Goal: Information Seeking & Learning: Understand process/instructions

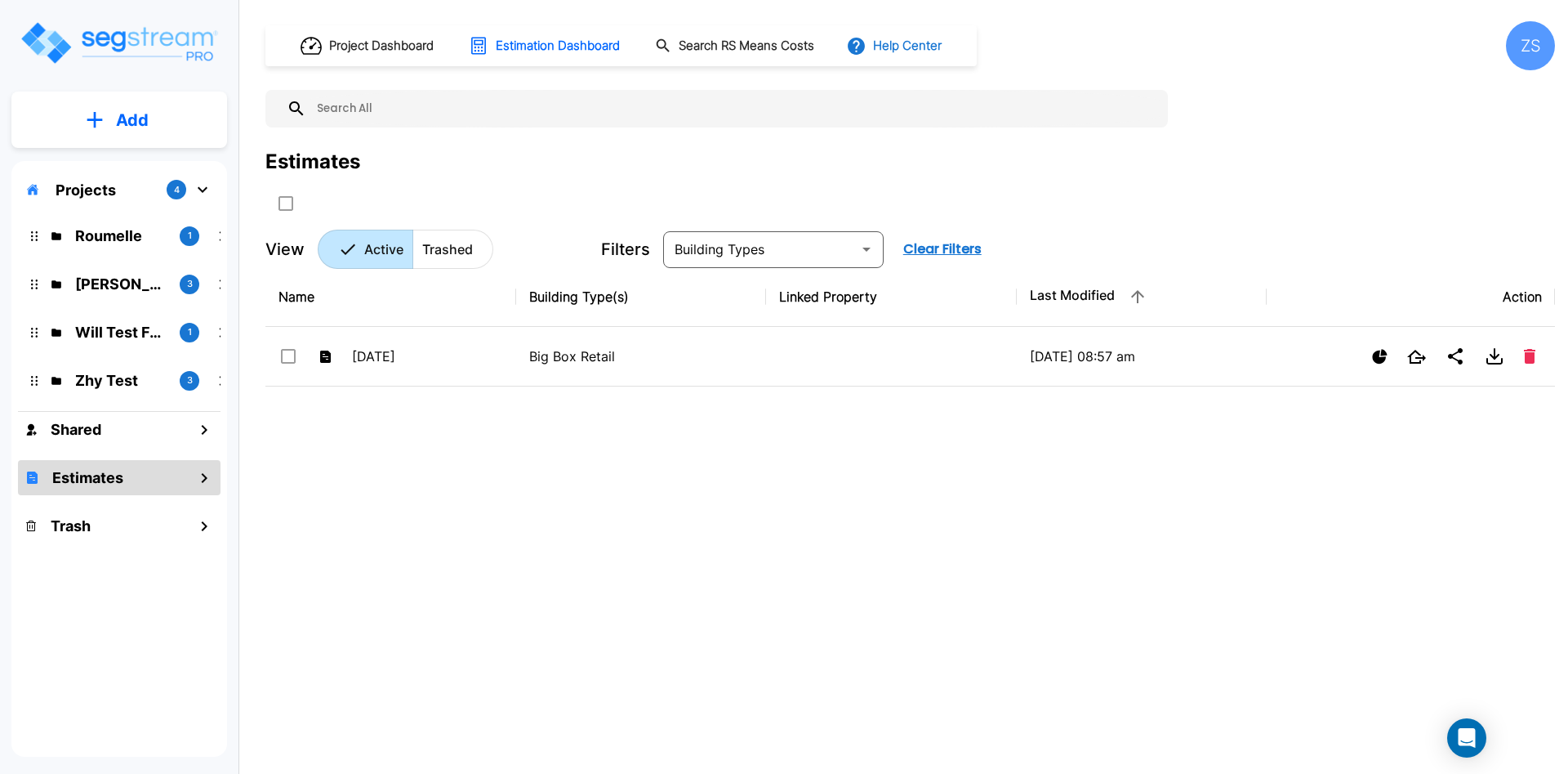
click at [920, 43] on button "Help Center" at bounding box center [896, 45] width 105 height 31
click at [935, 145] on li "Tours" at bounding box center [949, 148] width 158 height 29
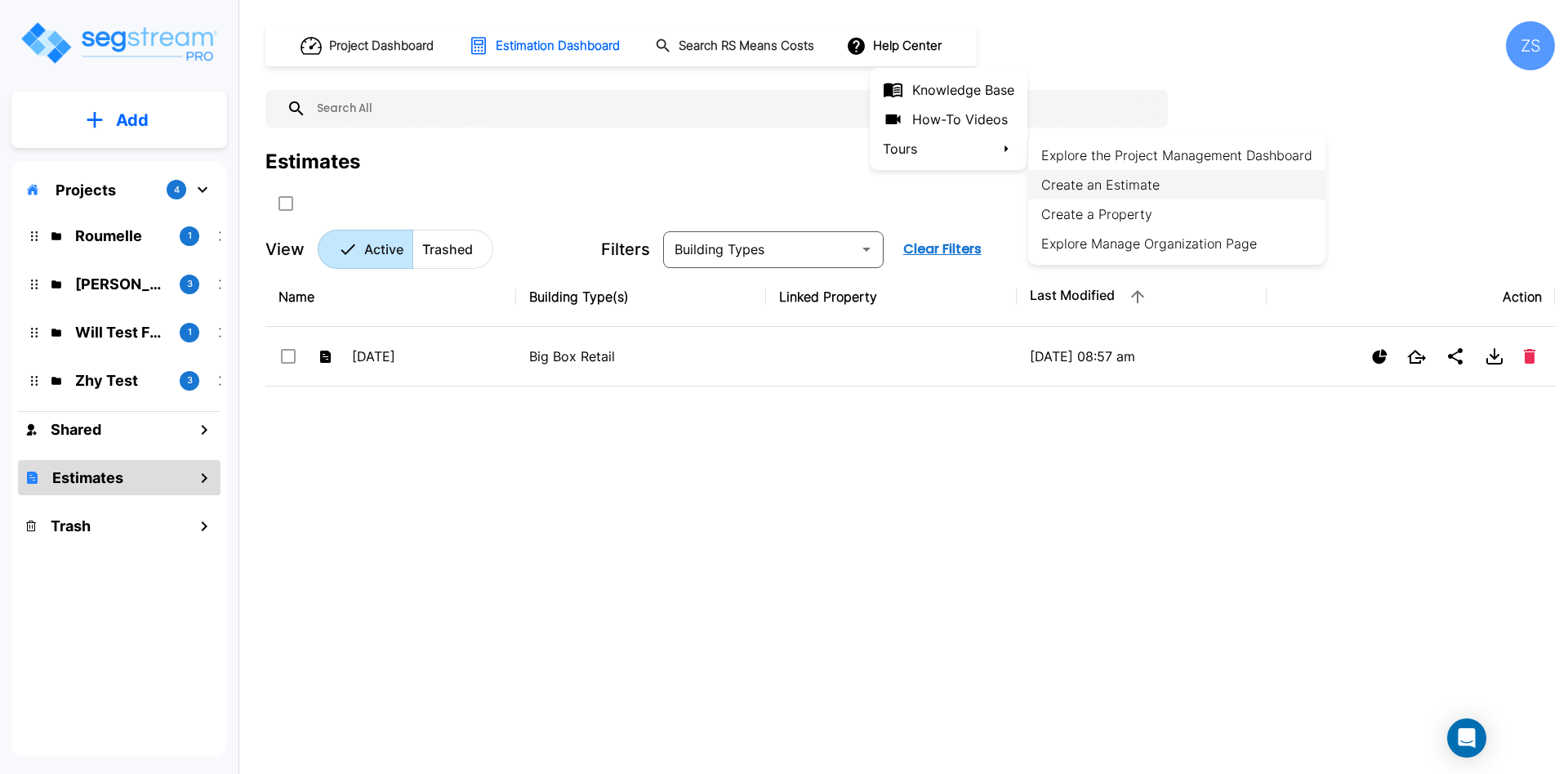
click at [1088, 190] on li "Create an Estimate" at bounding box center [1176, 184] width 298 height 29
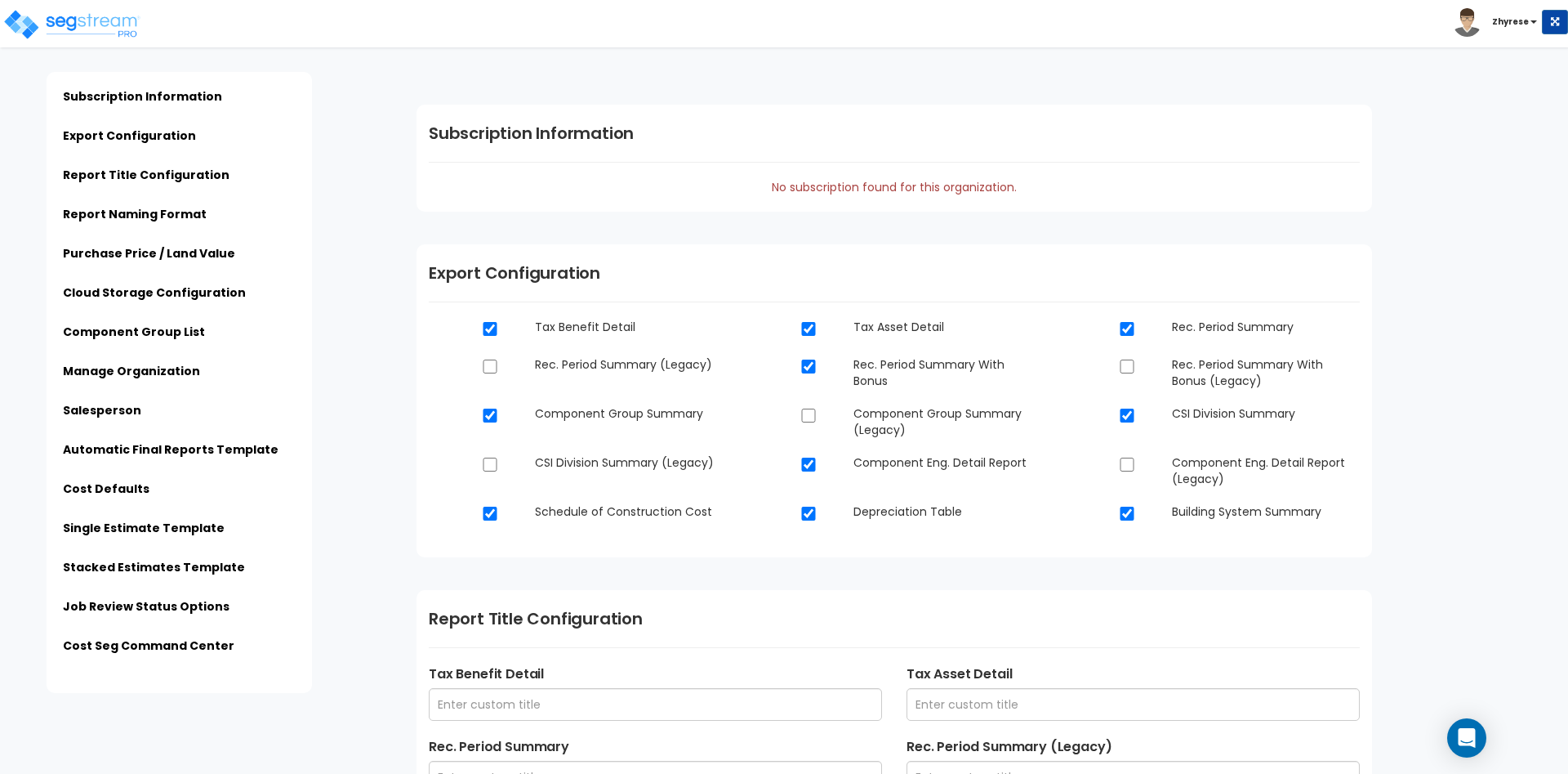
type input "Admin - QA"
type input "123 Nowere Street"
type input "sample@email.com"
type input "123-456-789"
type input "[PERSON_NAME]"
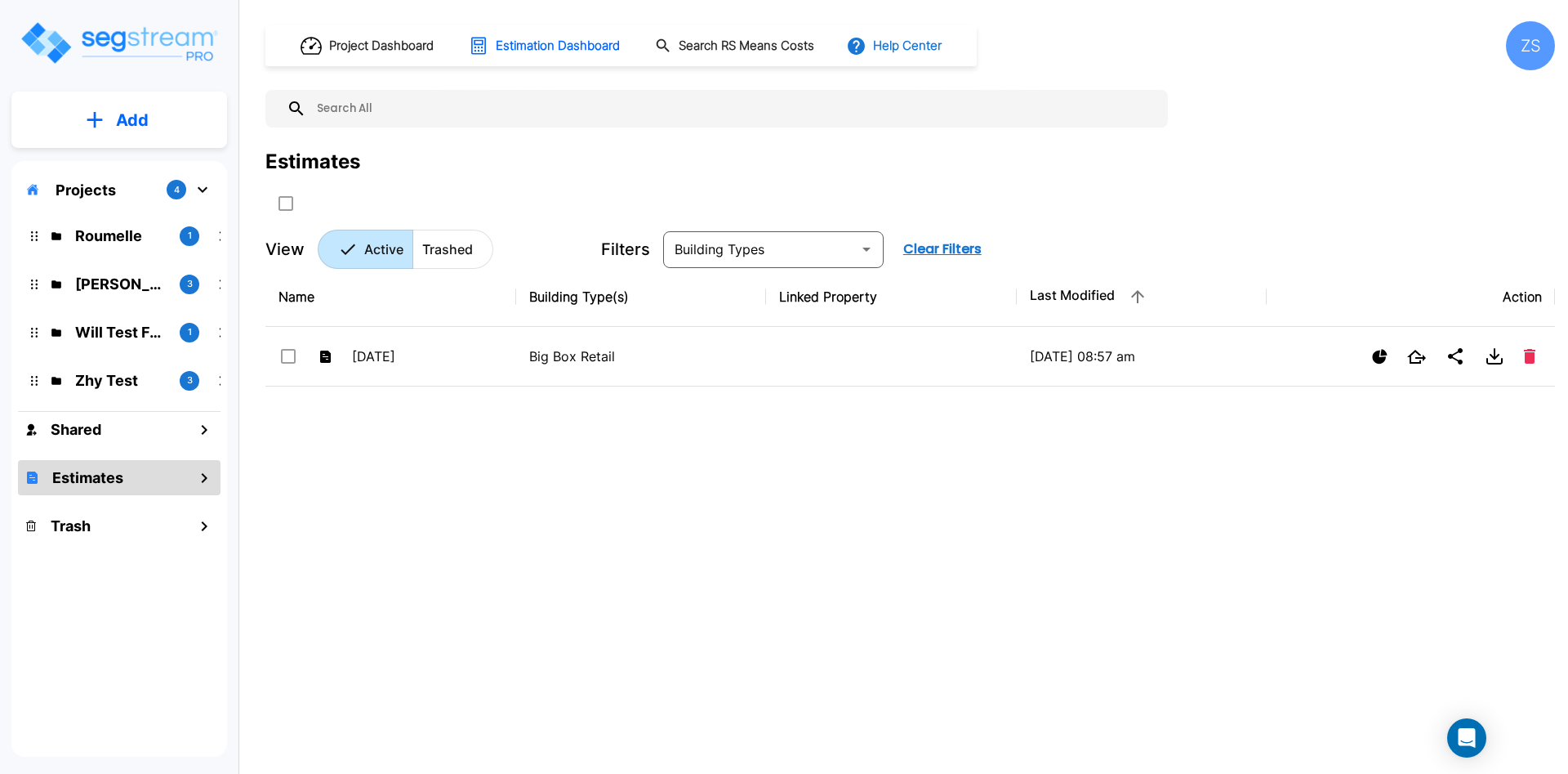
click at [944, 46] on button "Help Center" at bounding box center [896, 45] width 105 height 31
click at [896, 54] on button "Help Center" at bounding box center [896, 45] width 105 height 31
click at [922, 158] on li "Tours" at bounding box center [949, 148] width 158 height 29
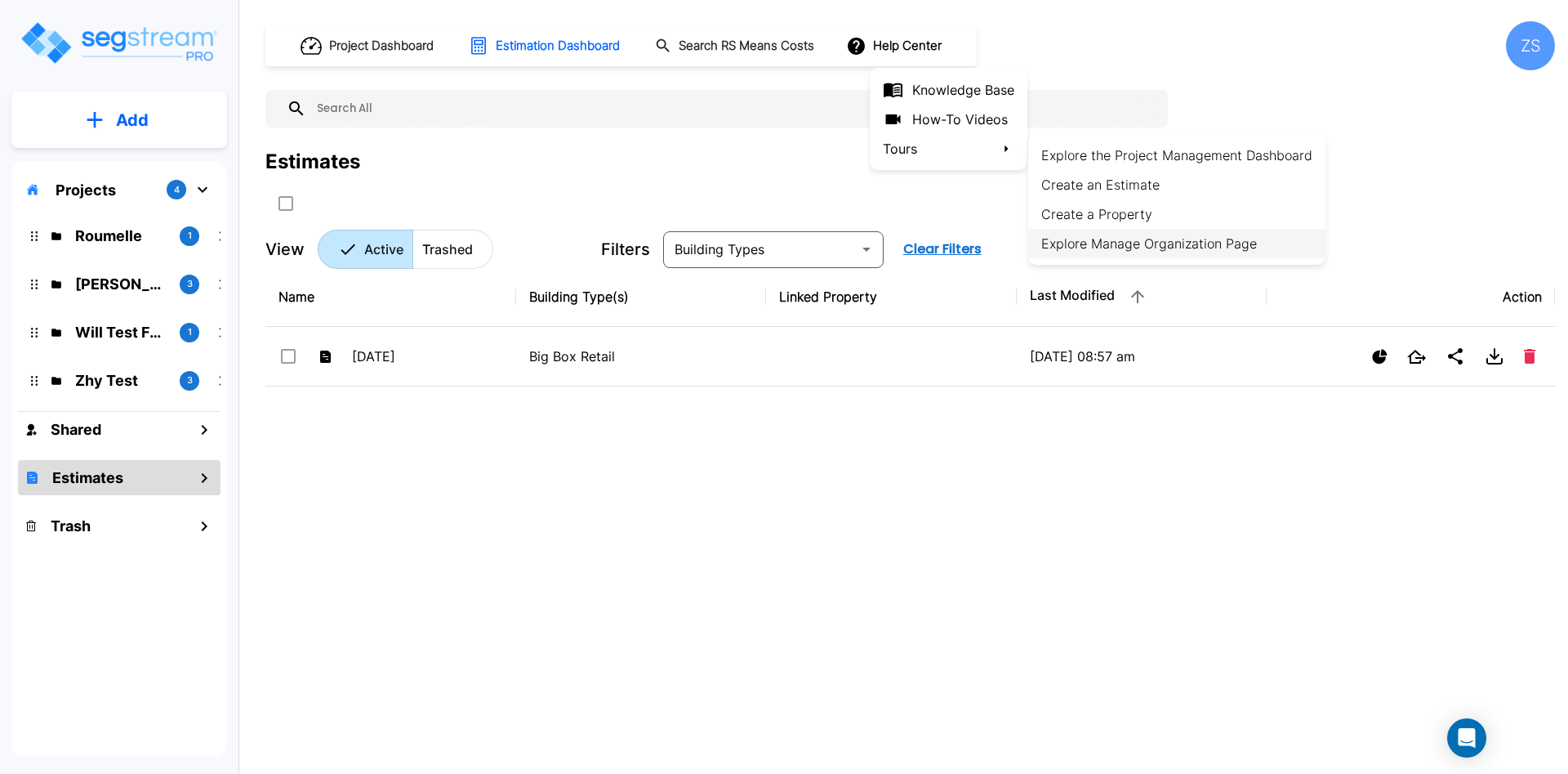
click at [1094, 229] on li "Explore Manage Organization Page" at bounding box center [1176, 243] width 298 height 29
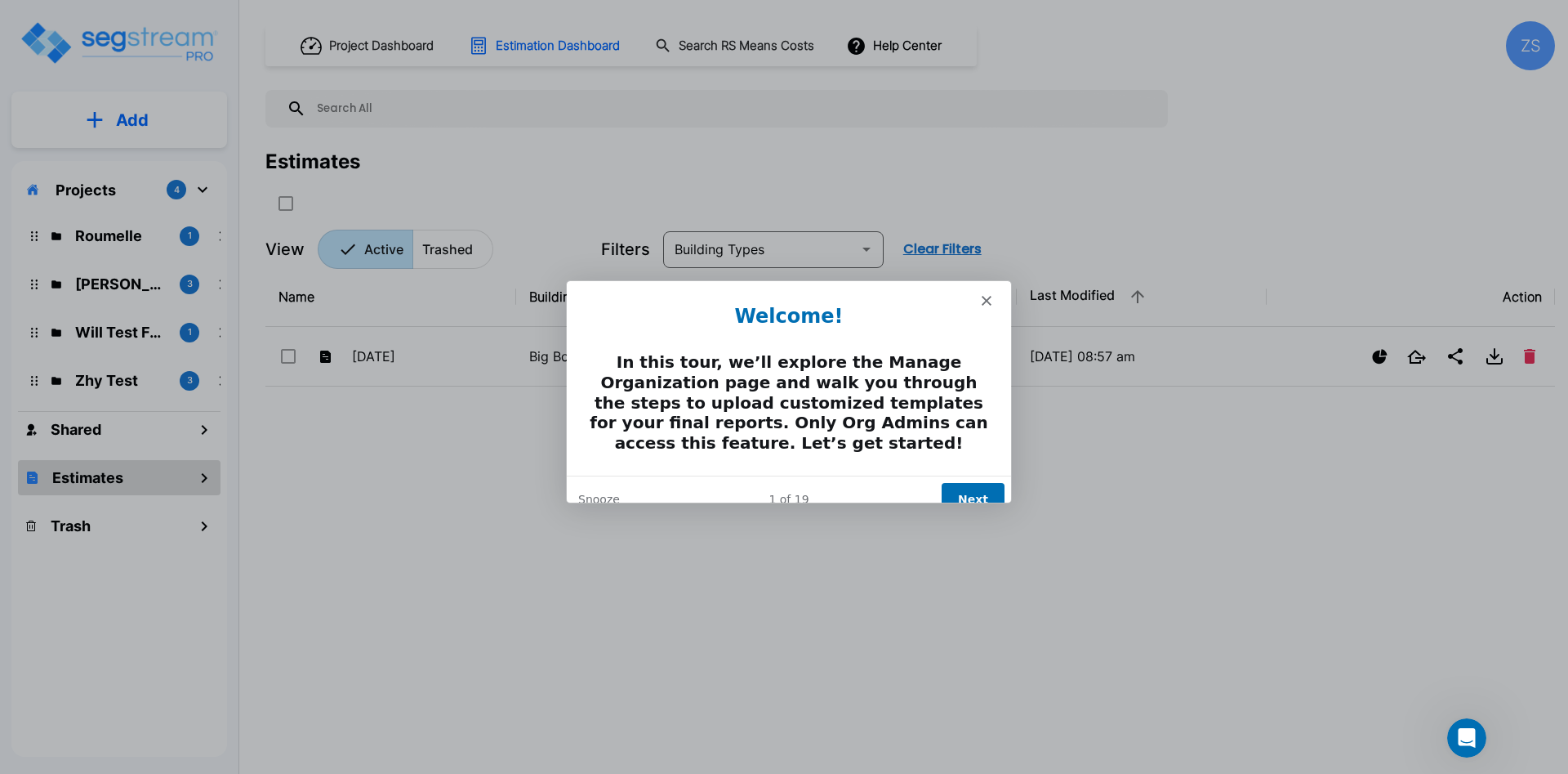
click at [983, 481] on button "Next" at bounding box center [972, 498] width 63 height 34
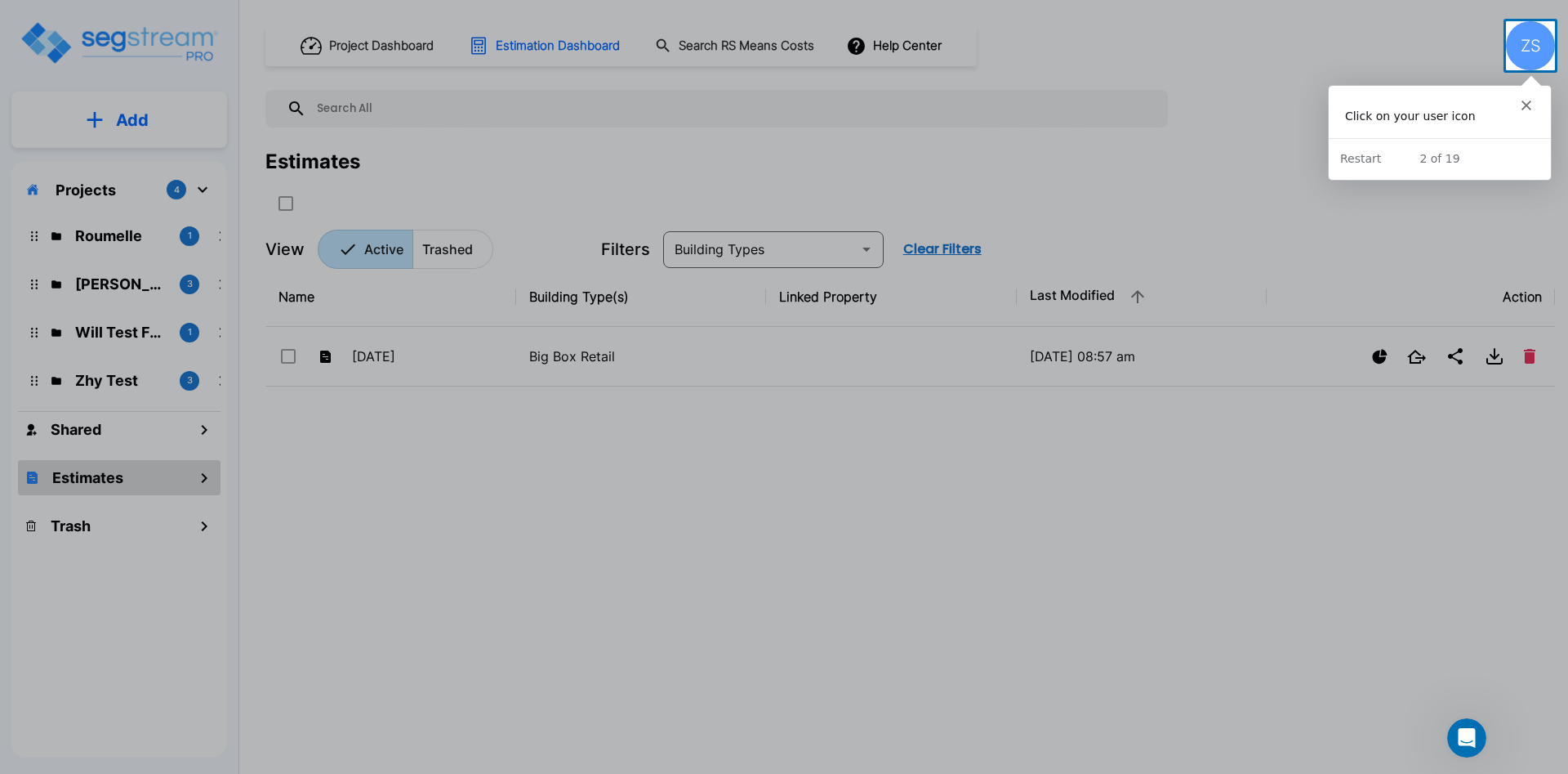
click at [1527, 108] on icon "Close" at bounding box center [1526, 104] width 9 height 9
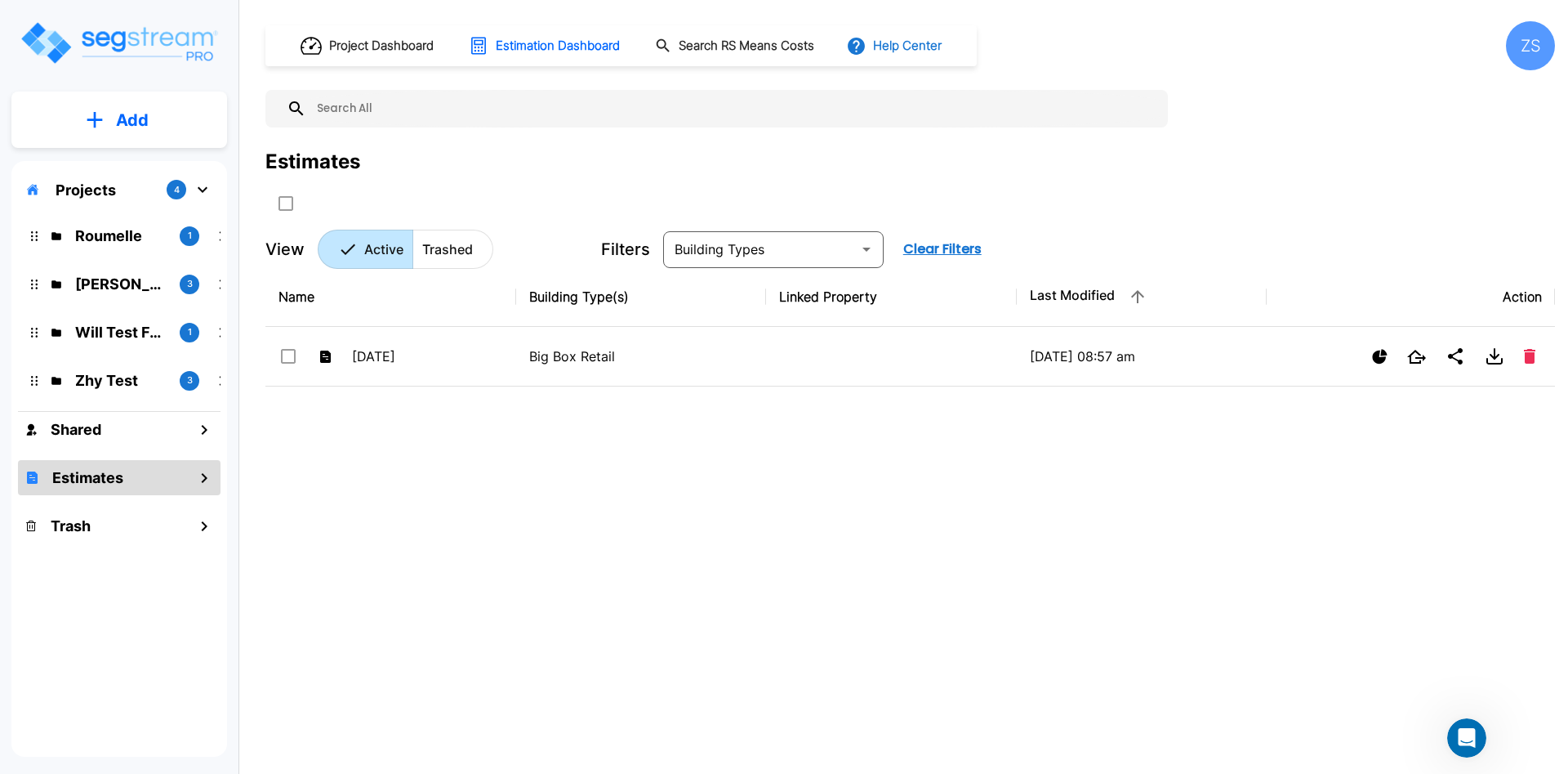
click at [857, 40] on div "Project Dashboard Estimation Dashboard Search RS Means Costs Help Center" at bounding box center [622, 45] width 712 height 40
click at [902, 44] on button "Help Center" at bounding box center [896, 45] width 105 height 31
click at [928, 146] on li "Tours" at bounding box center [949, 148] width 158 height 29
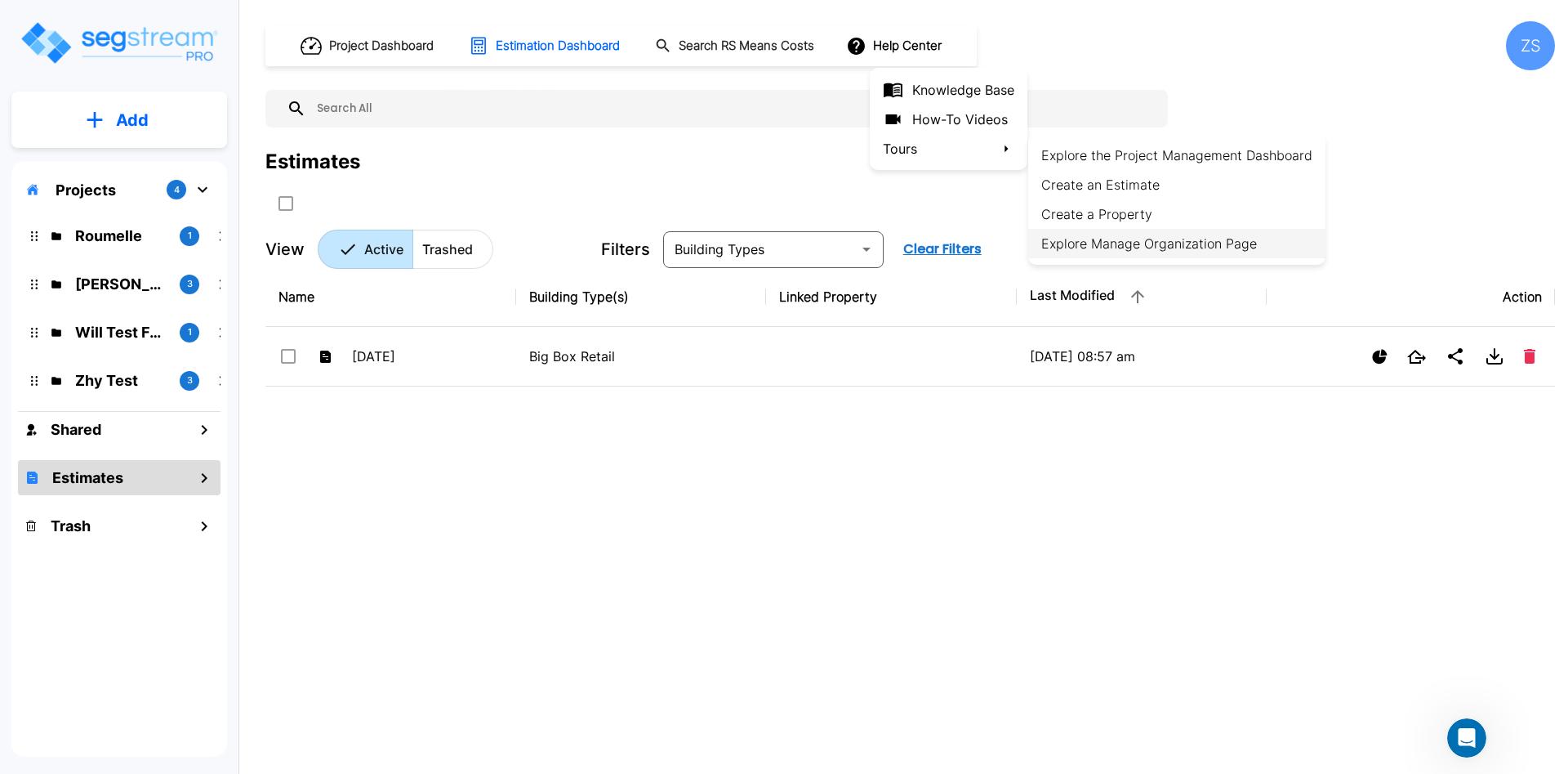
click at [1122, 242] on li "Explore Manage Organization Page" at bounding box center [1176, 243] width 298 height 29
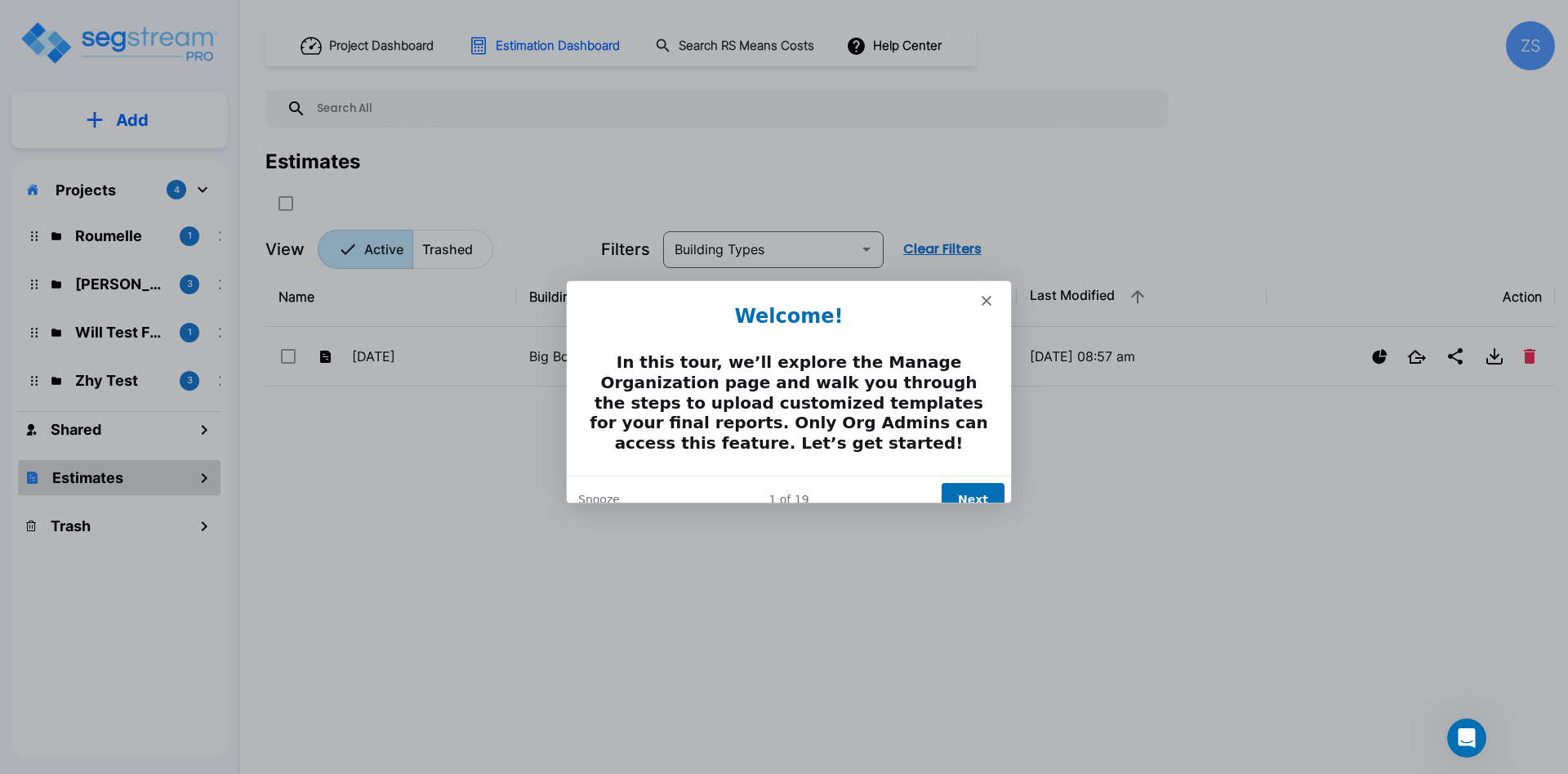
click at [963, 487] on button "Next" at bounding box center [972, 498] width 63 height 34
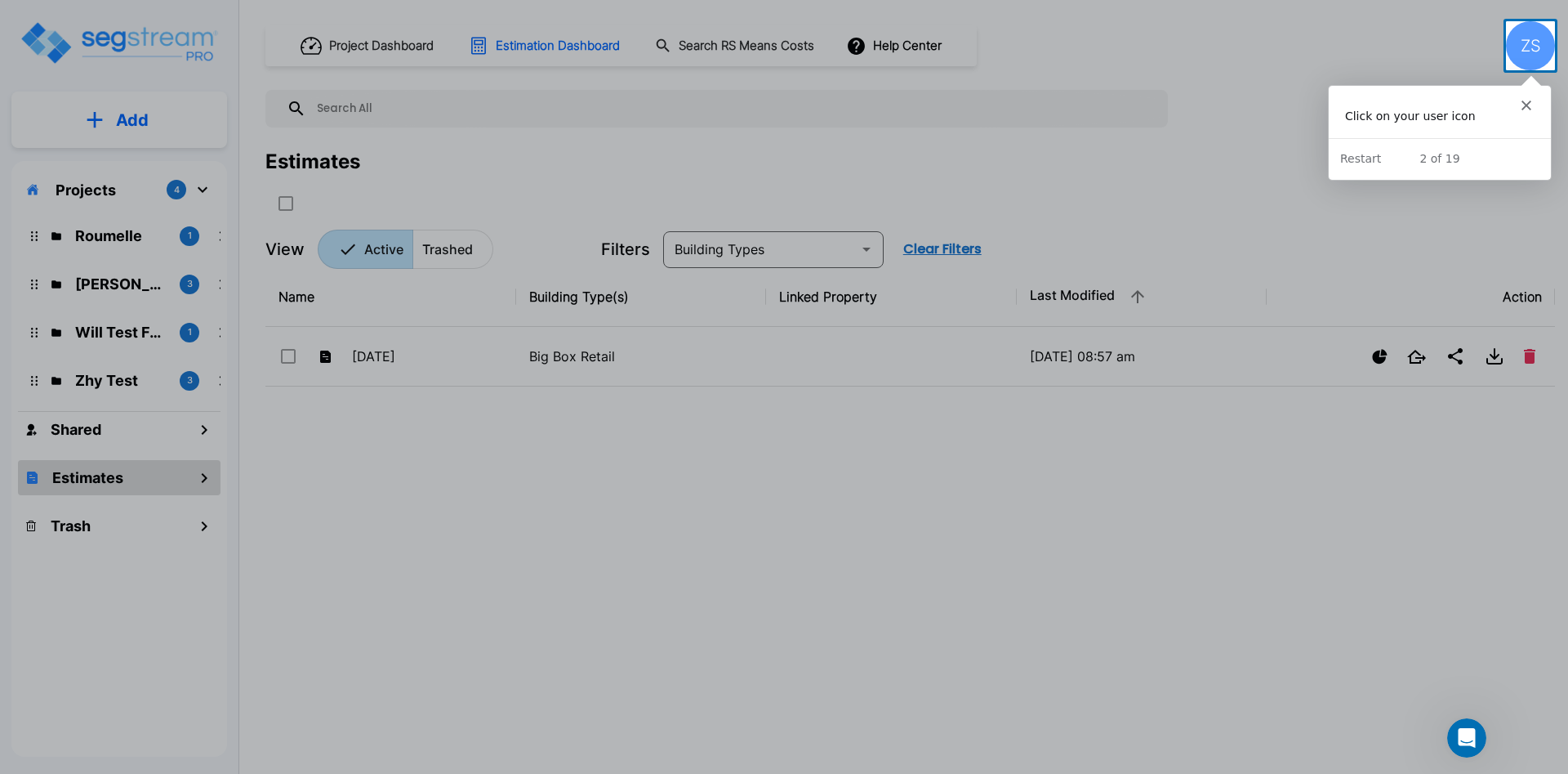
click at [1536, 41] on div "ZS" at bounding box center [1530, 46] width 49 height 49
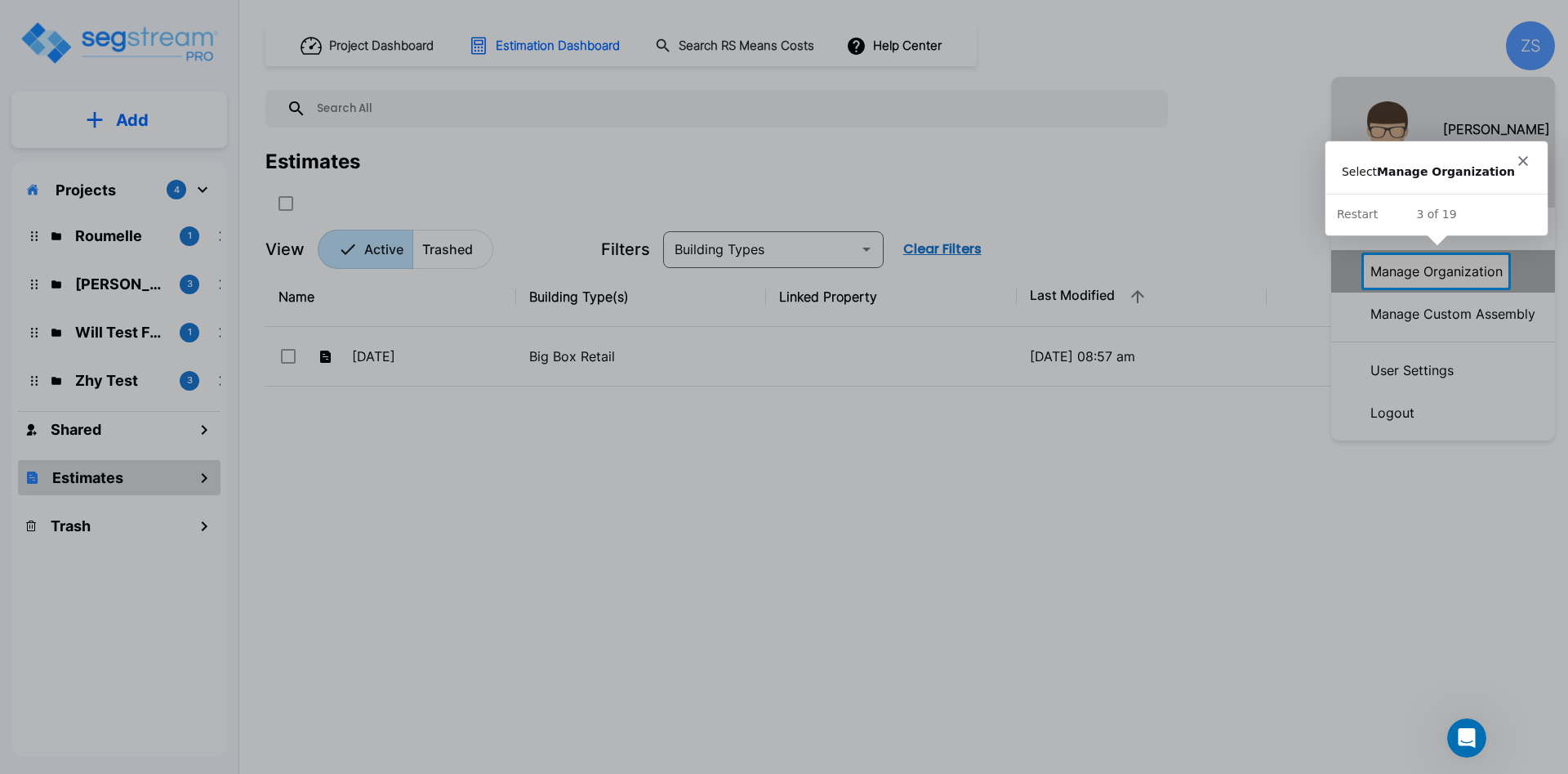
click at [1432, 273] on p "Manage Organization" at bounding box center [1437, 271] width 146 height 33
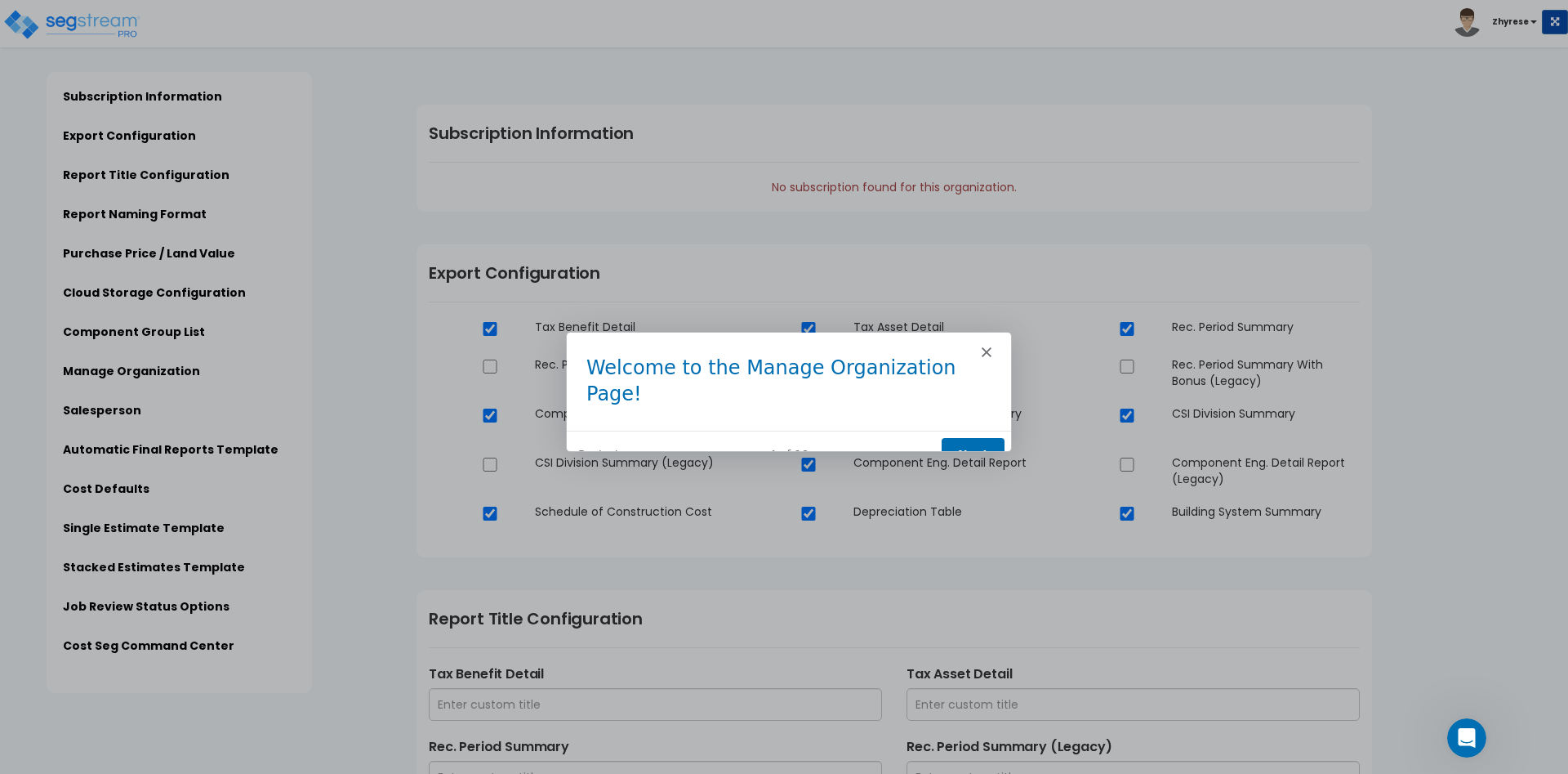
click at [974, 437] on button "Next" at bounding box center [972, 454] width 63 height 34
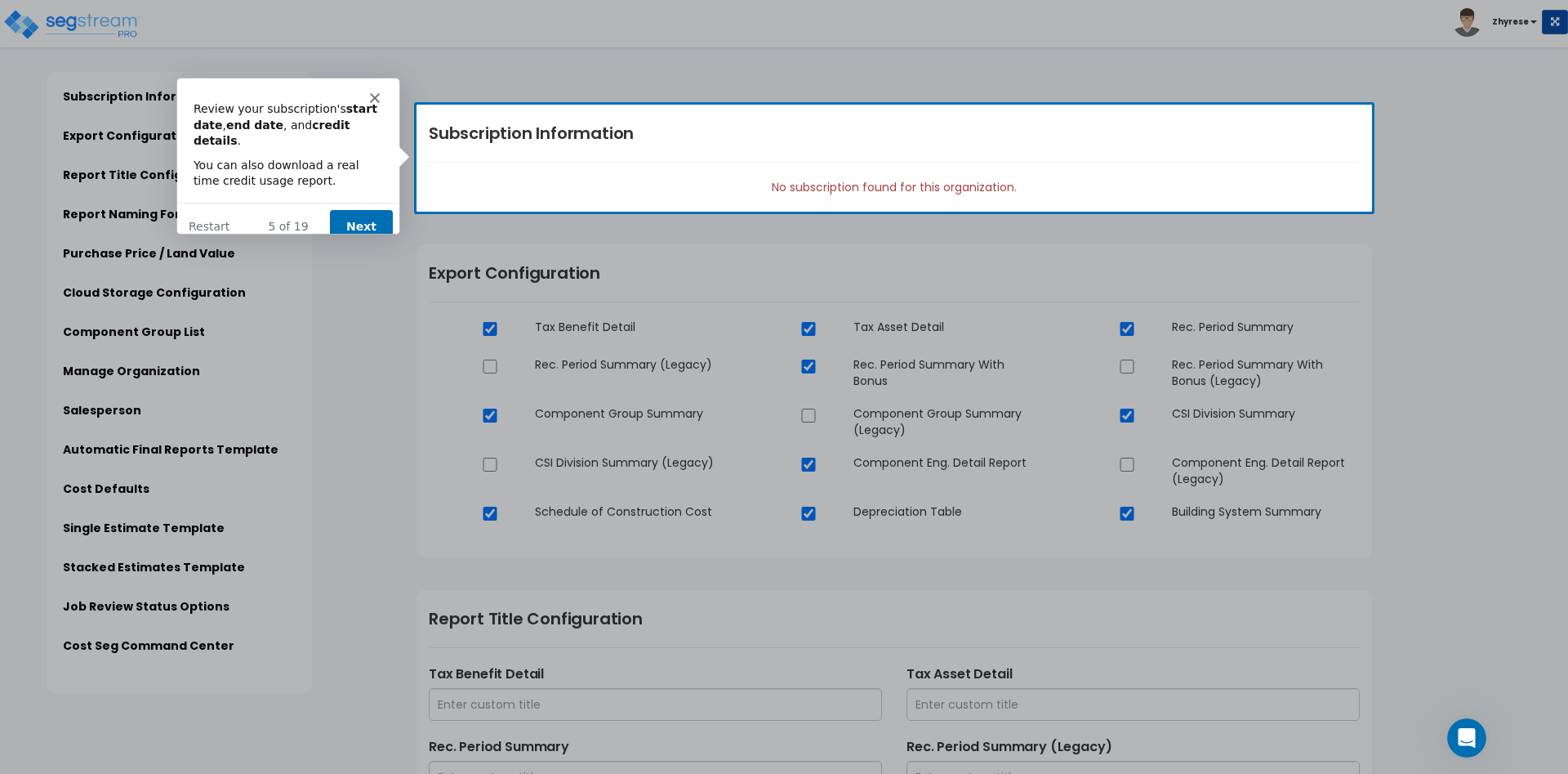
click at [372, 220] on button "Next" at bounding box center [361, 226] width 63 height 34
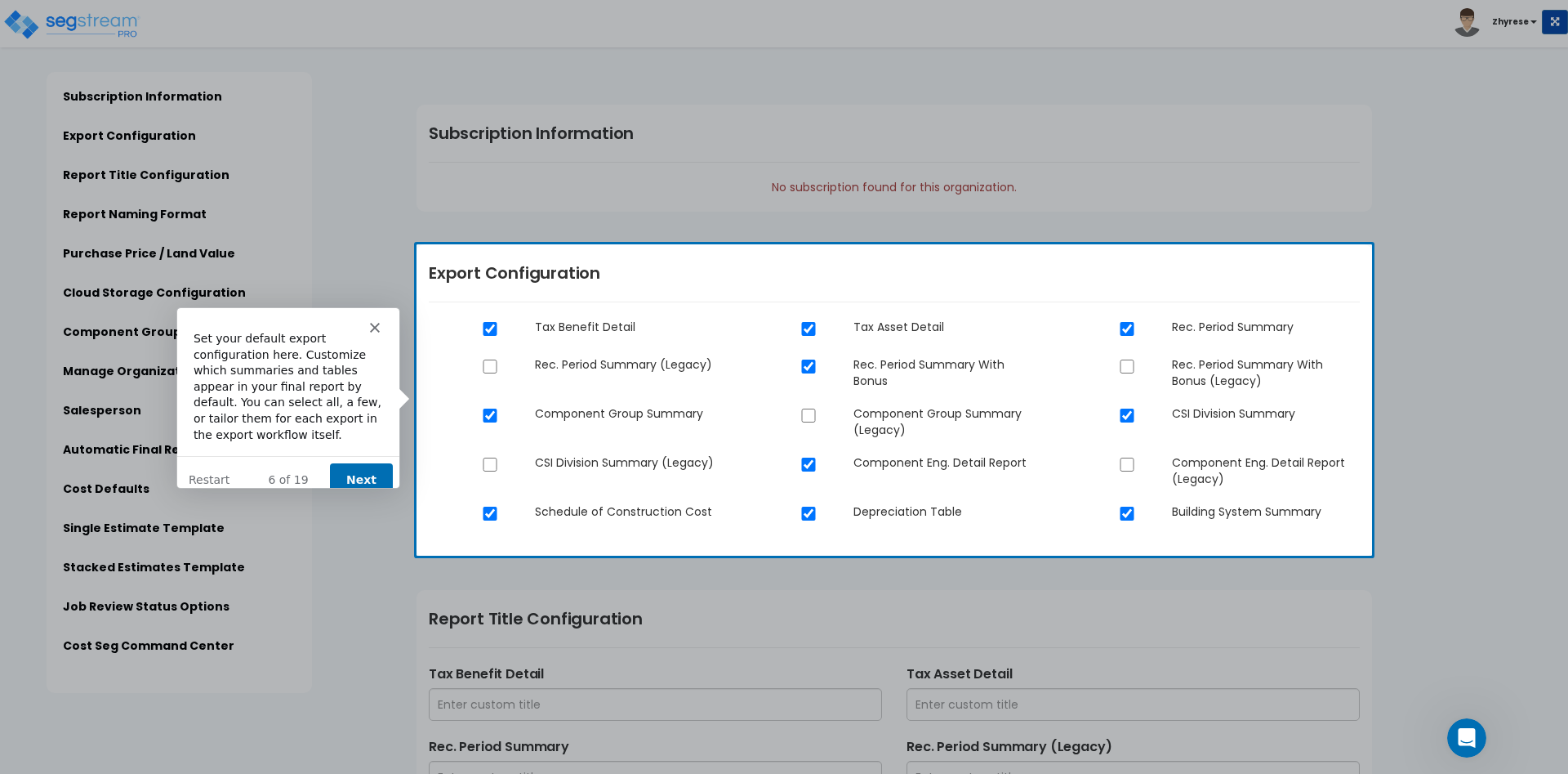
click at [348, 462] on button "Next" at bounding box center [361, 479] width 63 height 34
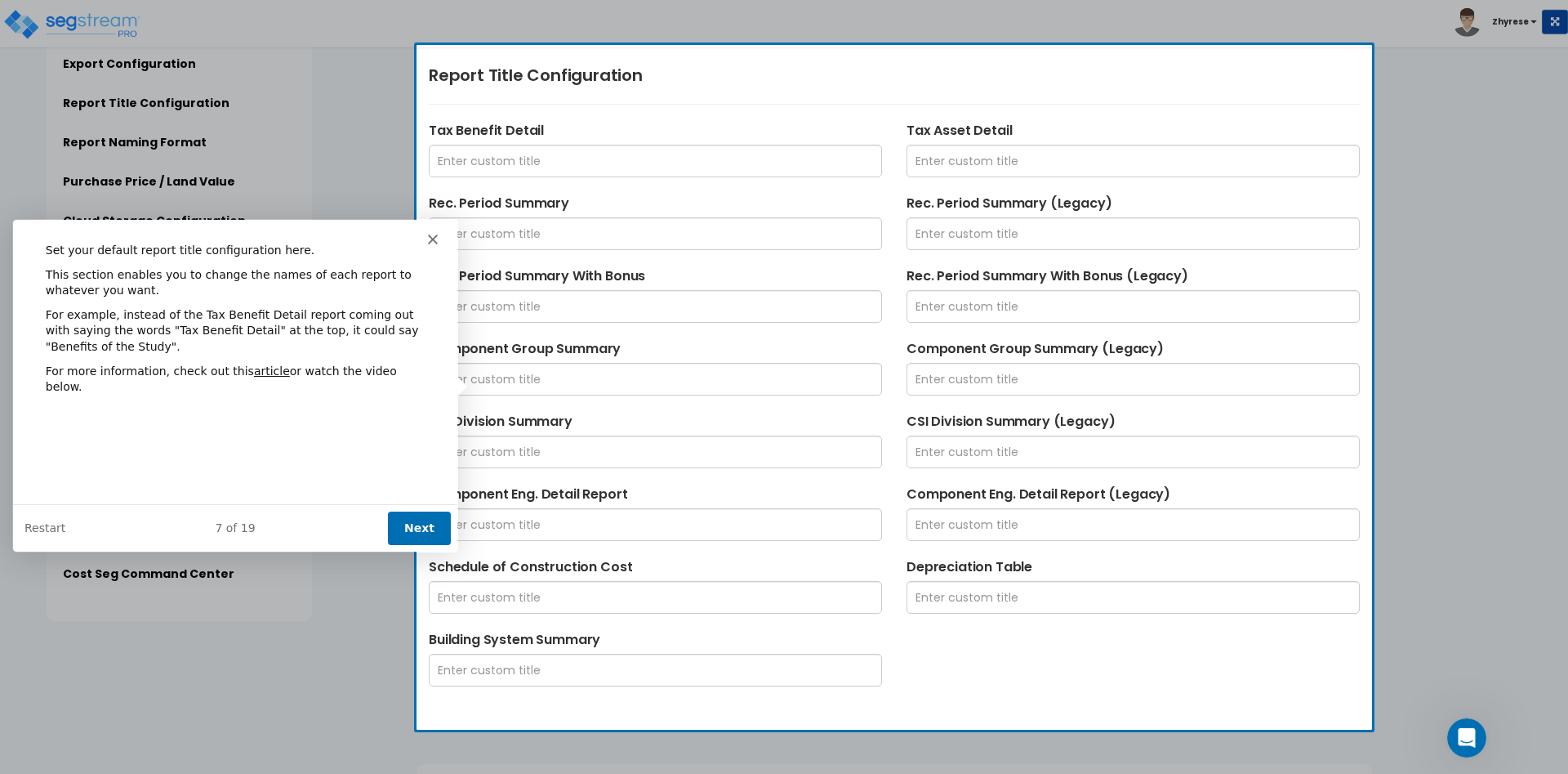
scroll to position [544, 0]
click at [423, 512] on button "Next" at bounding box center [418, 527] width 63 height 34
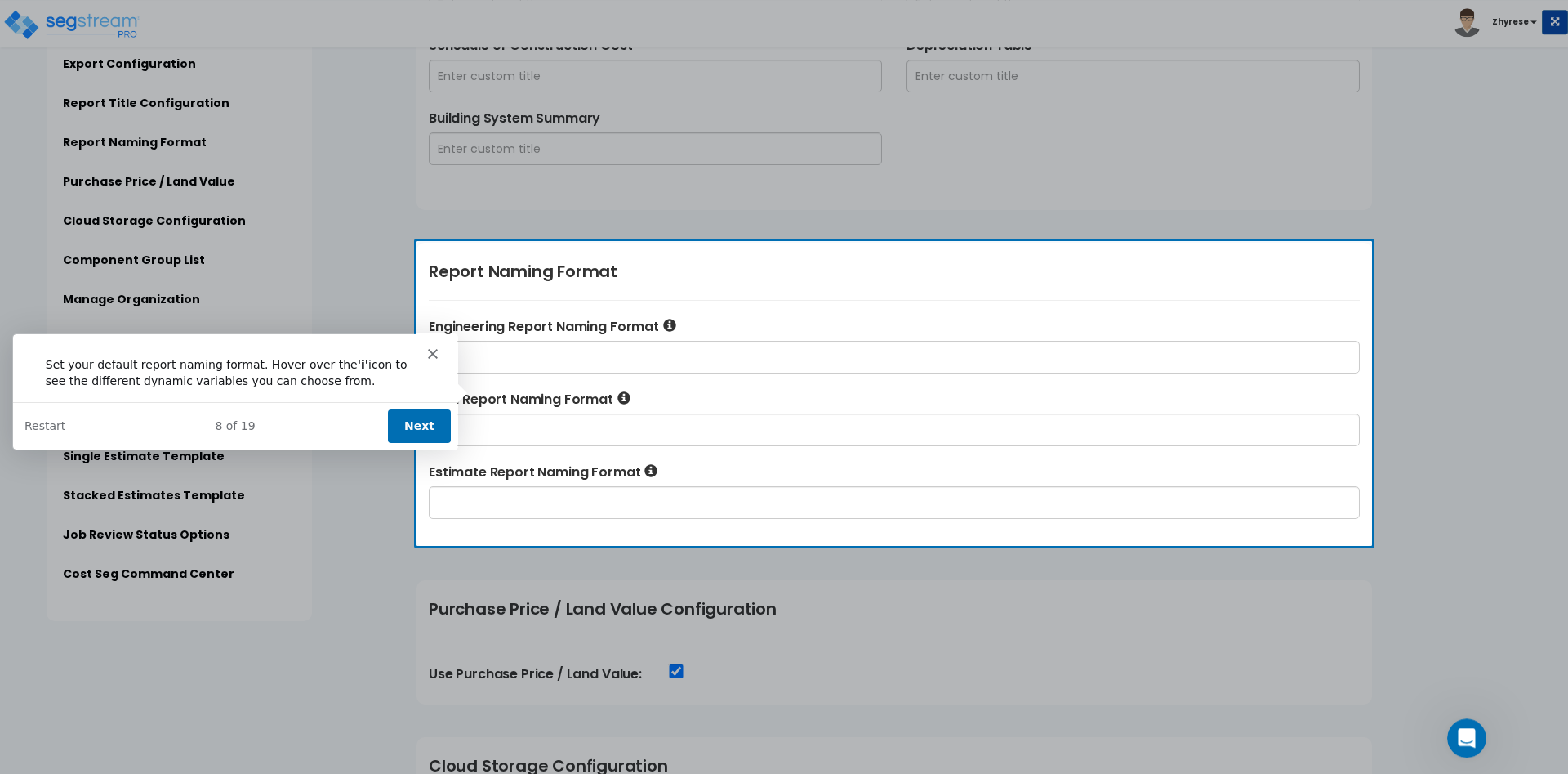
scroll to position [1072, 0]
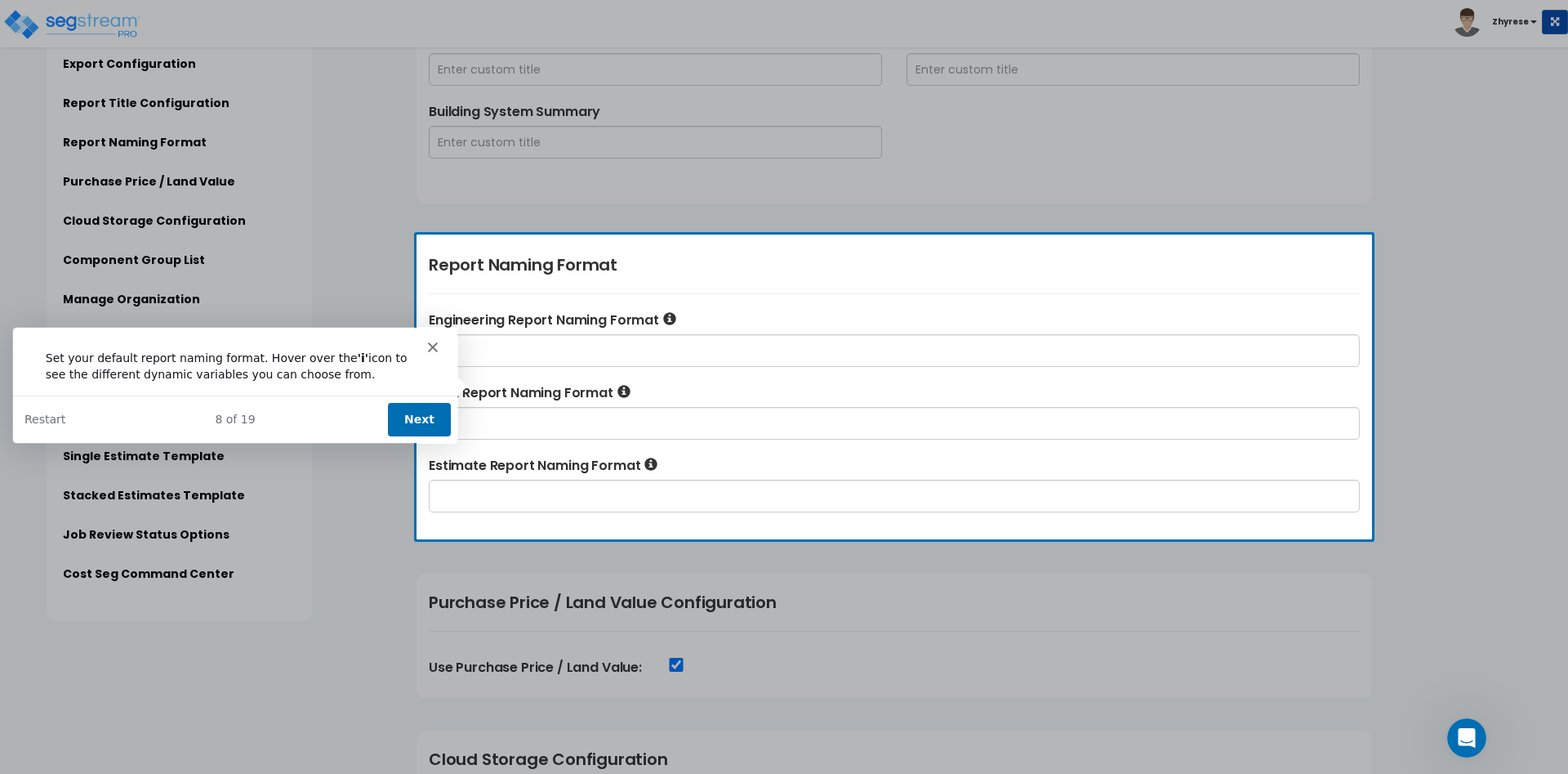
click at [416, 404] on button "Next" at bounding box center [418, 418] width 63 height 34
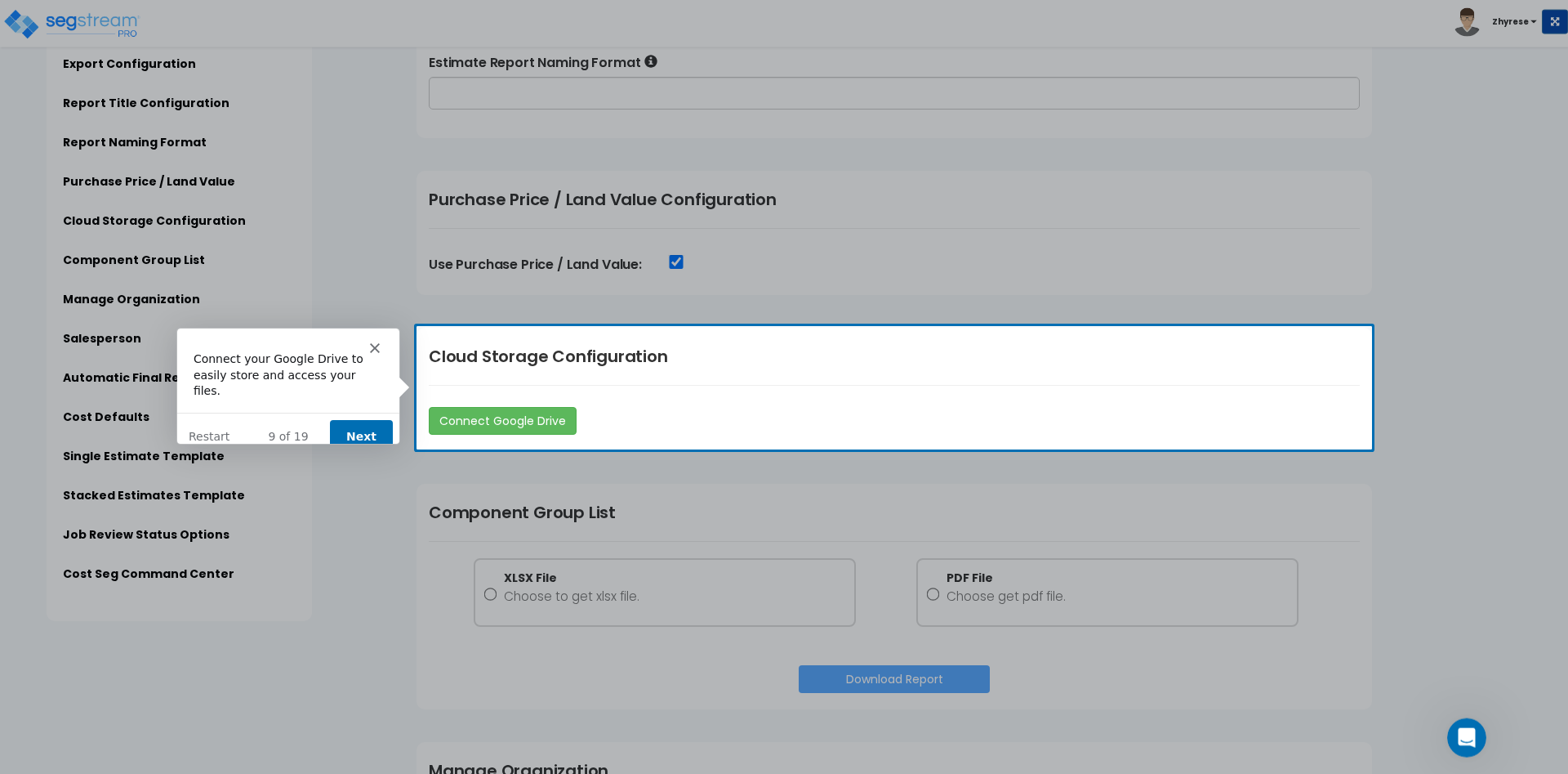
scroll to position [1475, 0]
click at [354, 410] on div "9 of 19 Next Restart" at bounding box center [287, 434] width 223 height 47
click at [354, 418] on button "Next" at bounding box center [361, 435] width 63 height 34
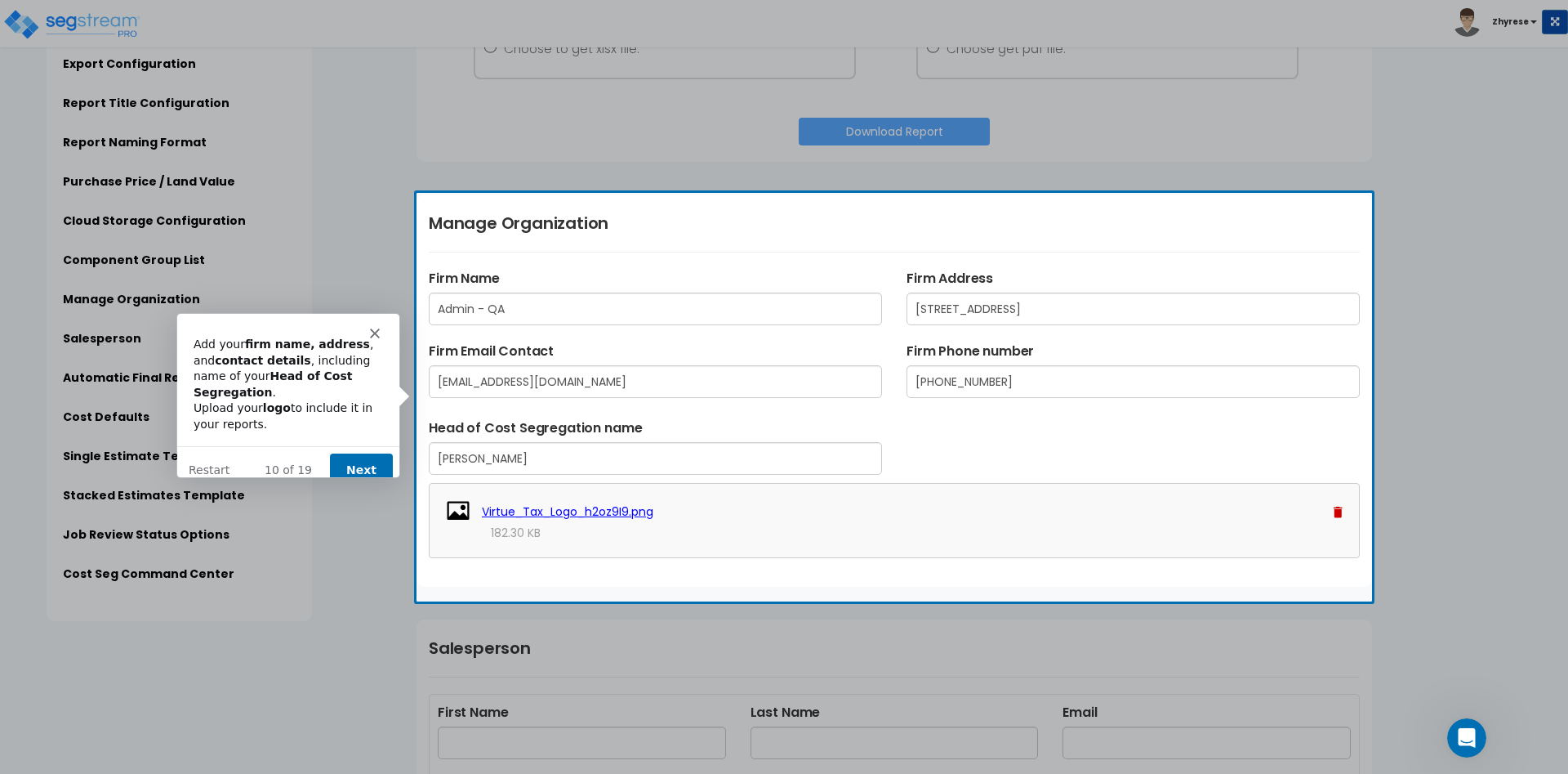
scroll to position [2033, 0]
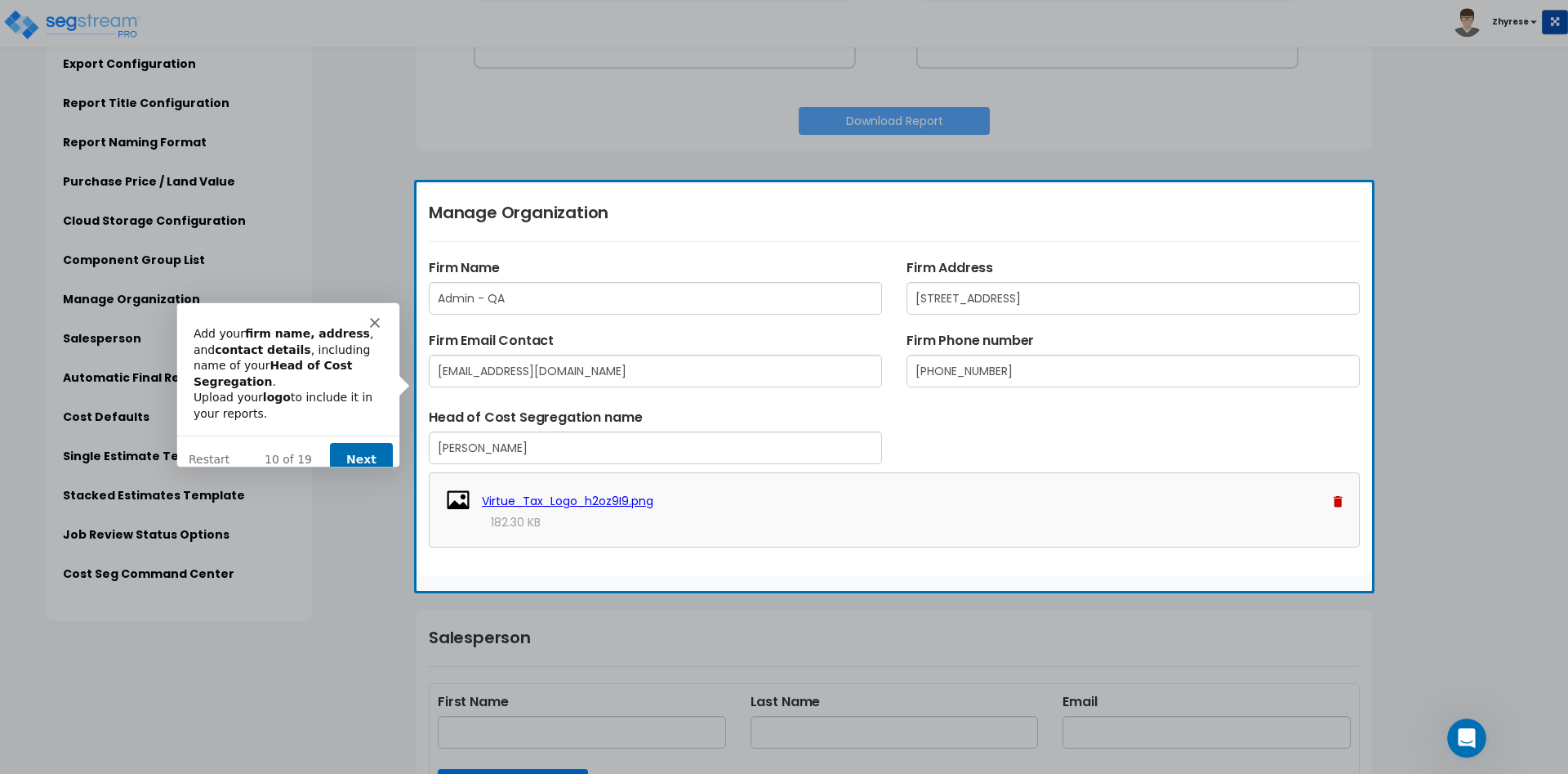
click at [349, 442] on button "Next" at bounding box center [361, 459] width 63 height 34
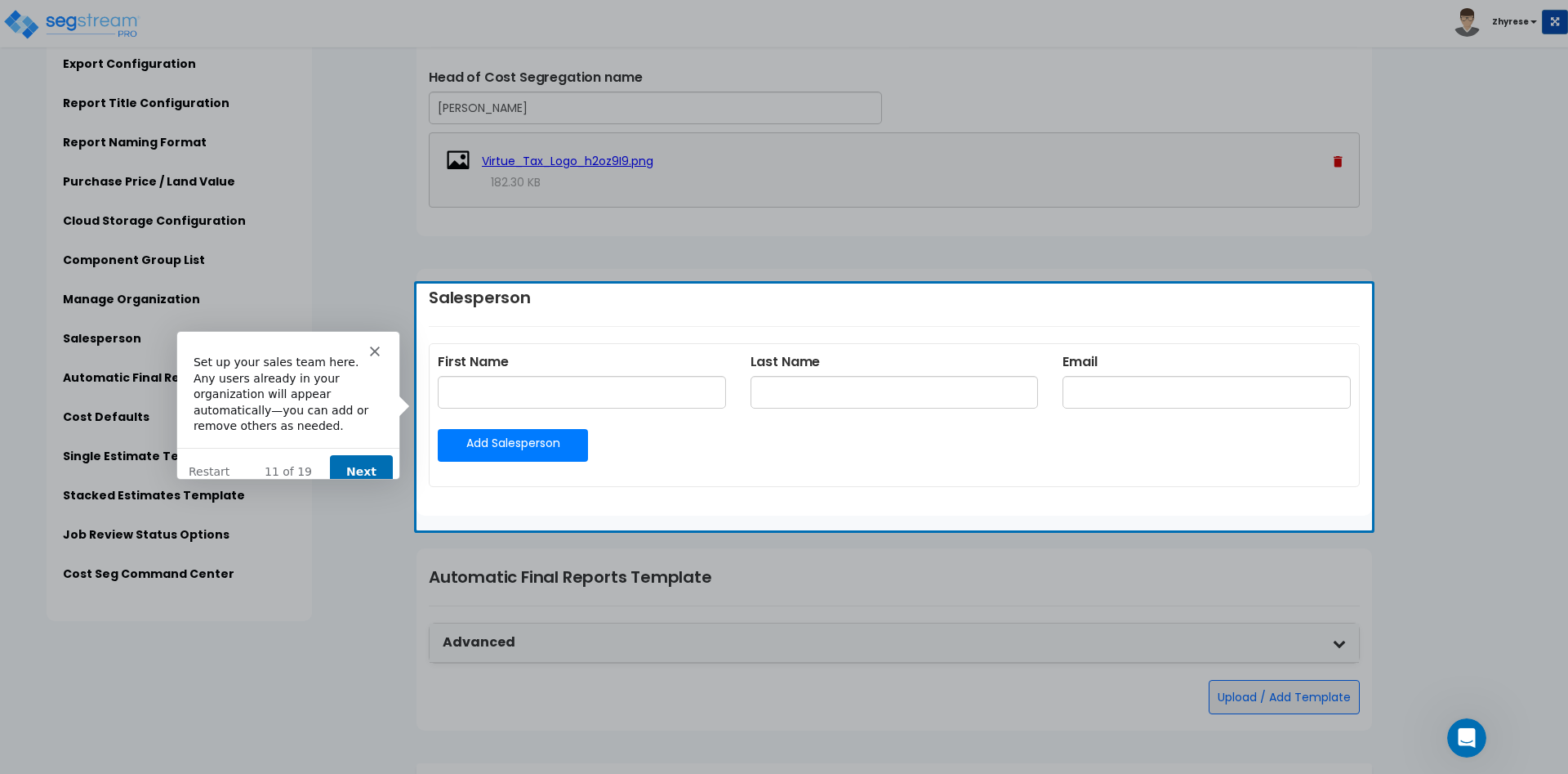
scroll to position [2392, 0]
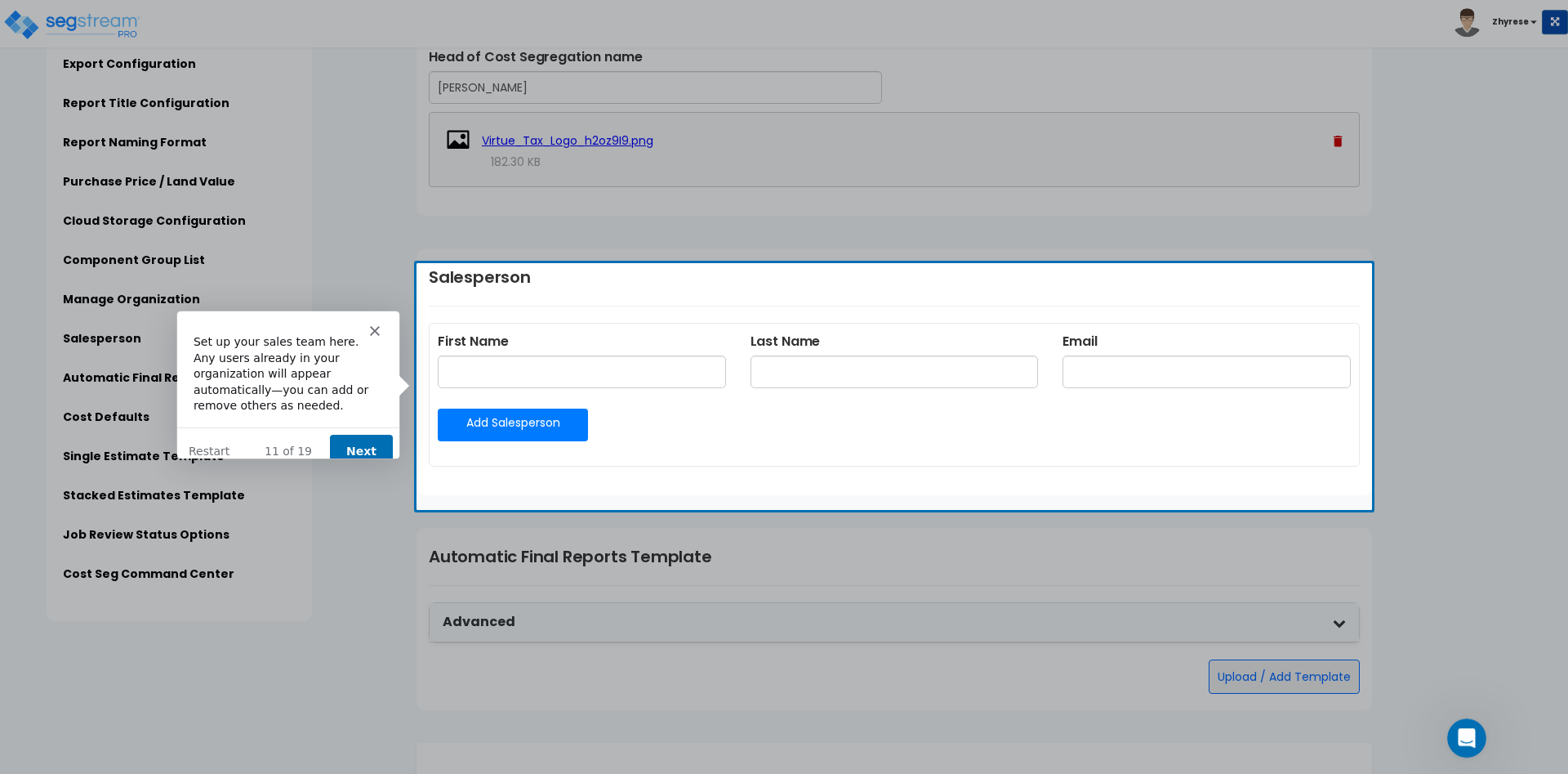
click at [349, 436] on button "Next" at bounding box center [361, 451] width 63 height 34
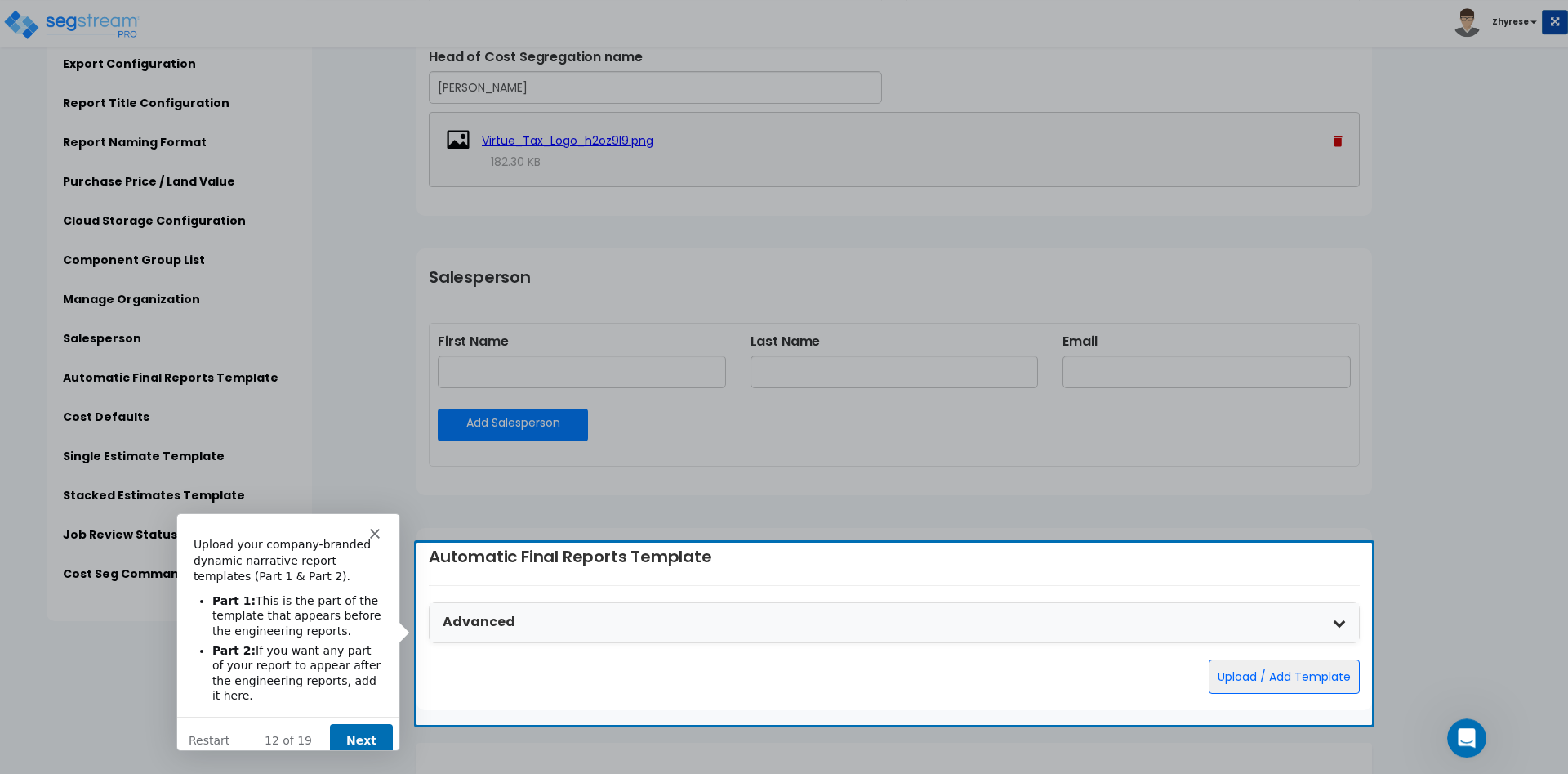
scroll to position [0, 0]
click at [356, 723] on button "Next" at bounding box center [361, 740] width 63 height 34
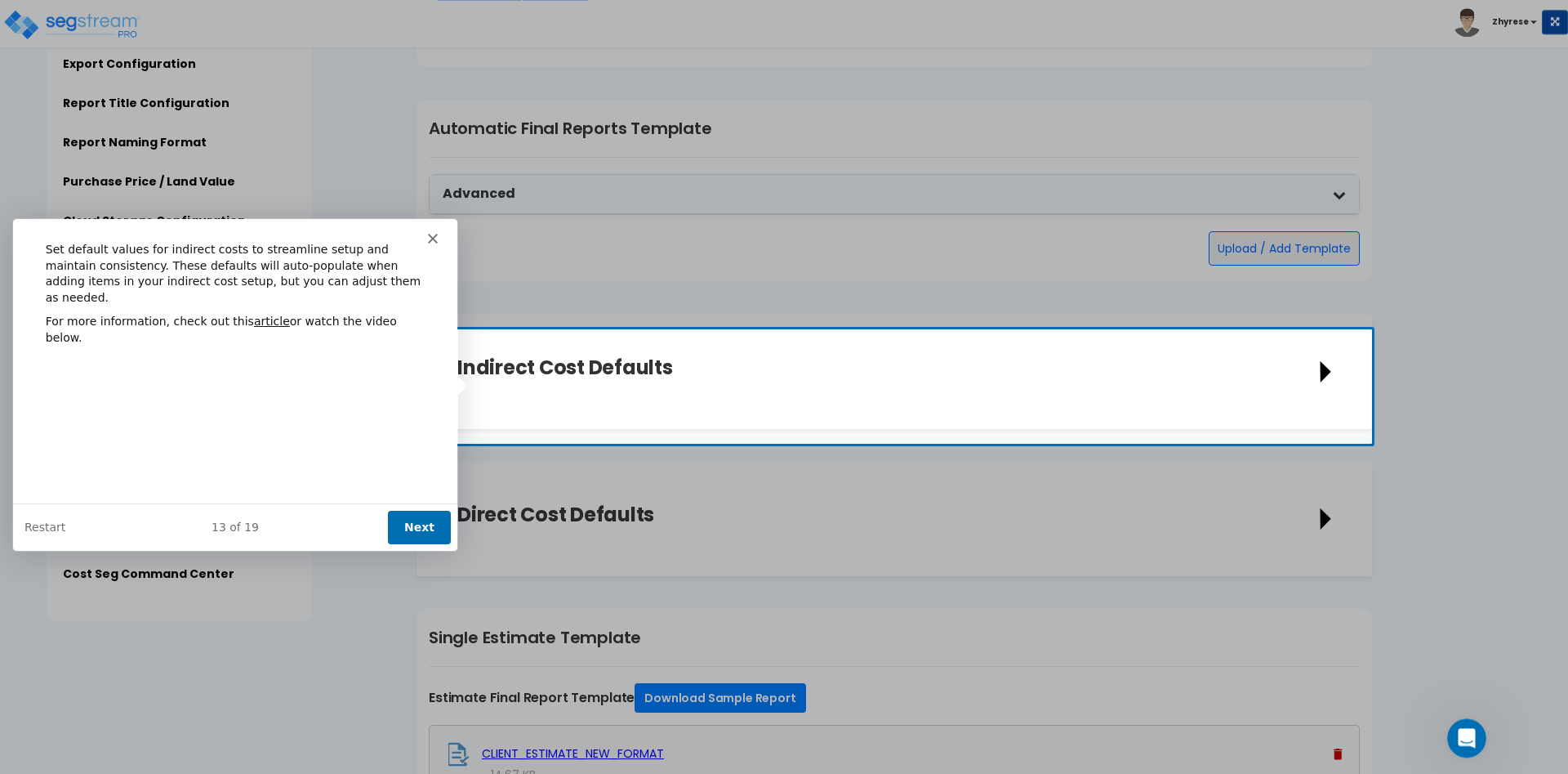
click at [430, 533] on button "Next" at bounding box center [418, 527] width 63 height 34
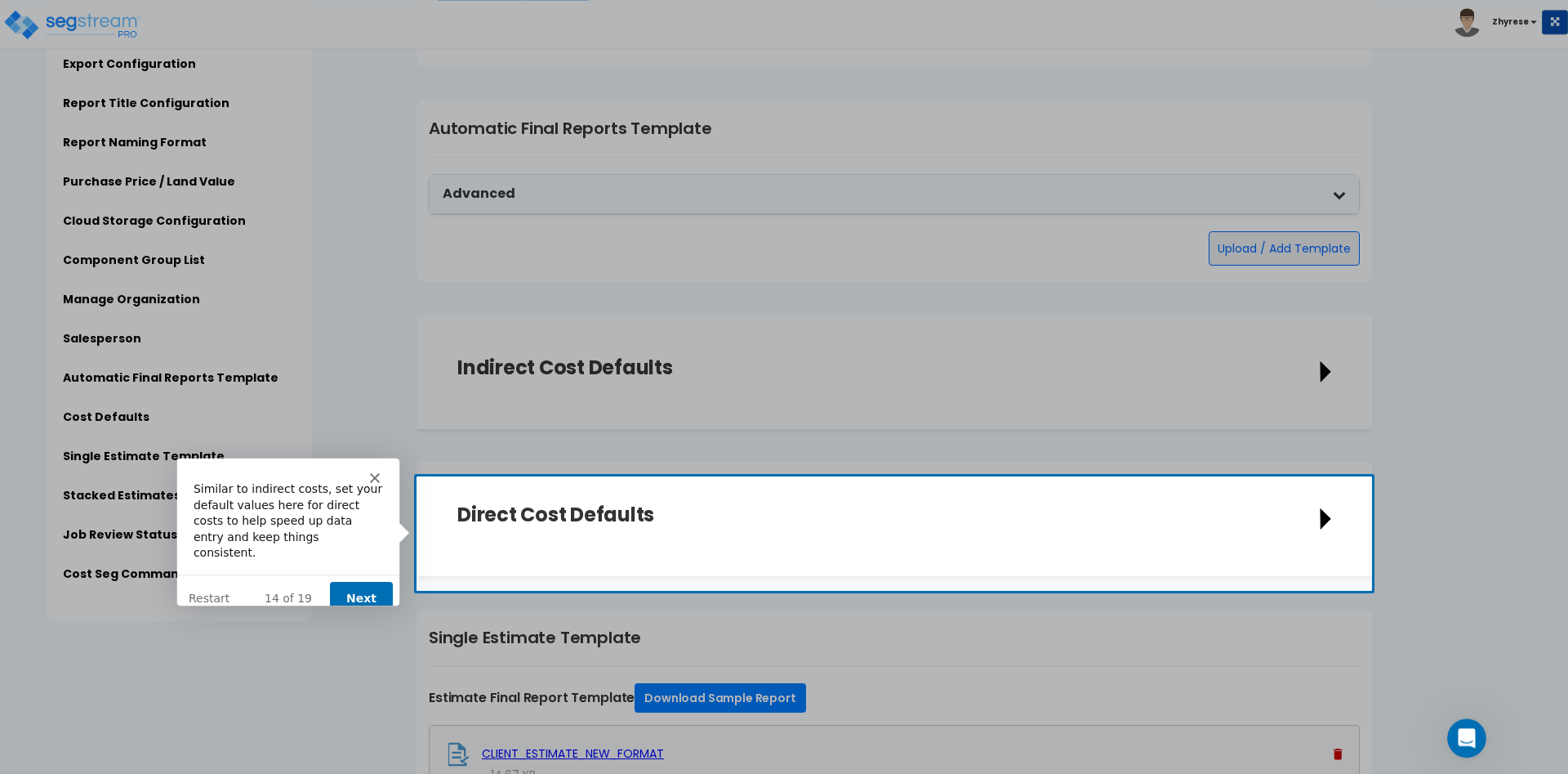
click at [364, 581] on button "Next" at bounding box center [361, 598] width 63 height 34
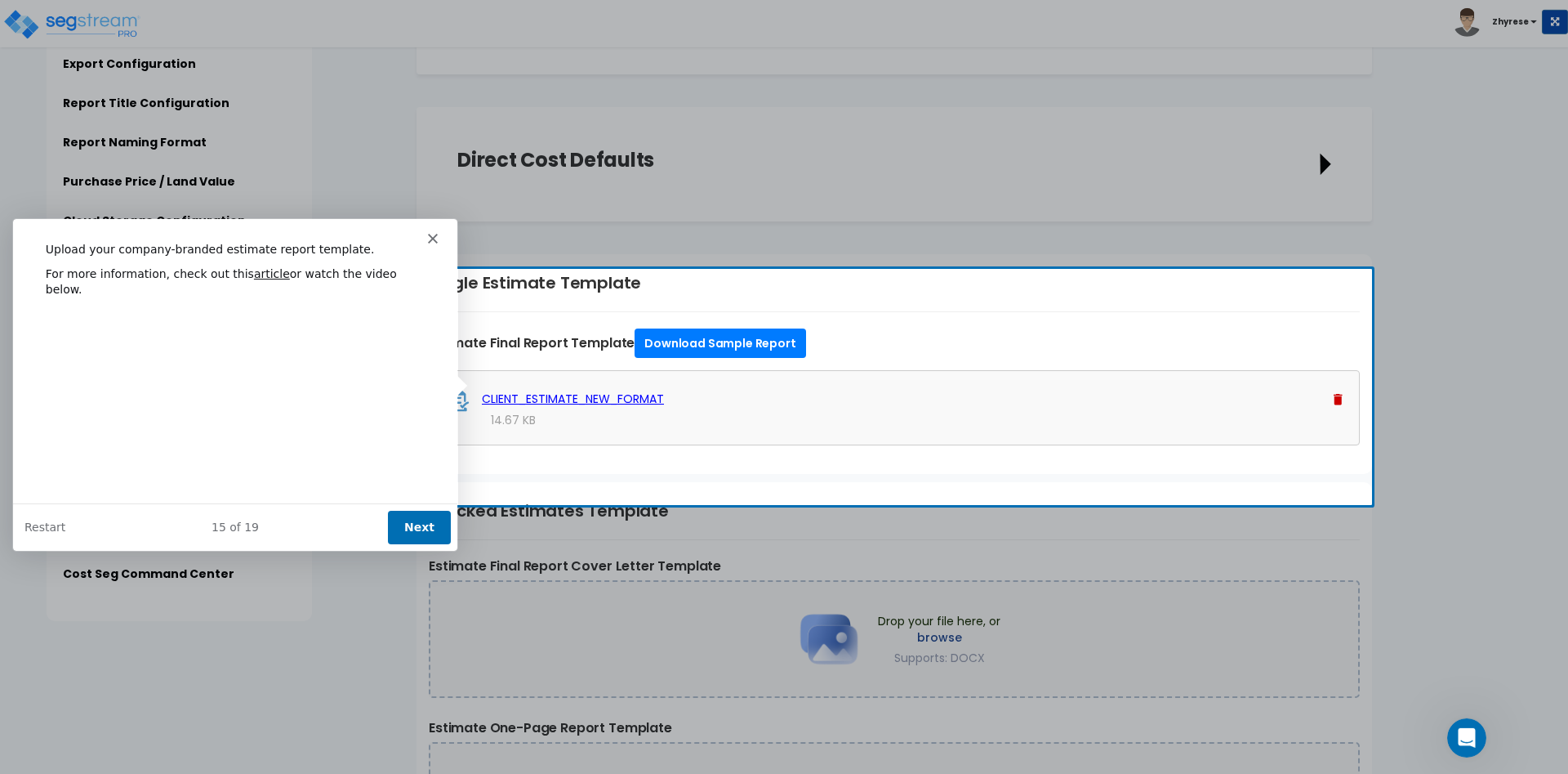
click at [416, 527] on button "Next" at bounding box center [418, 527] width 63 height 34
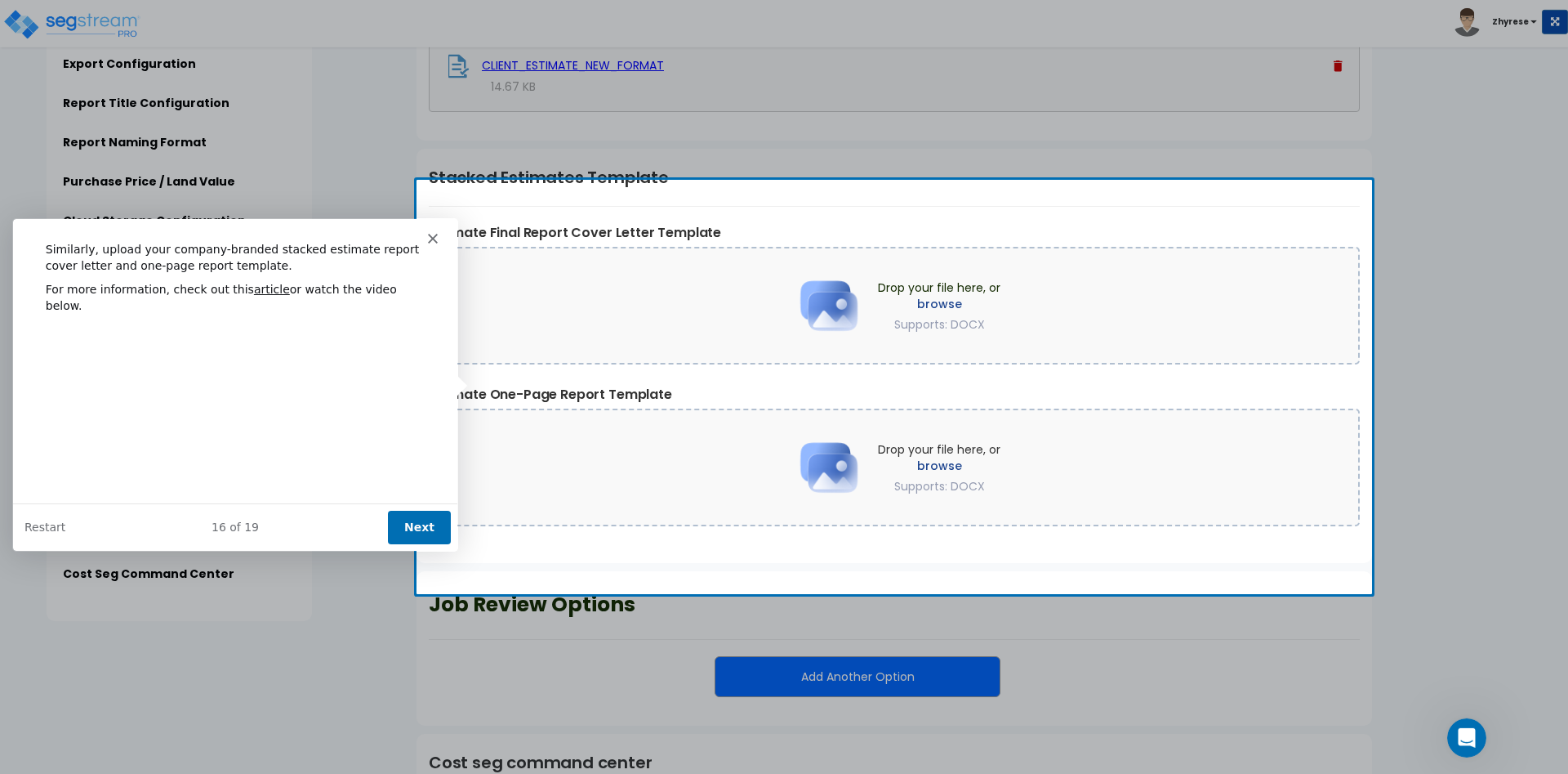
click at [410, 532] on button "Next" at bounding box center [418, 527] width 63 height 34
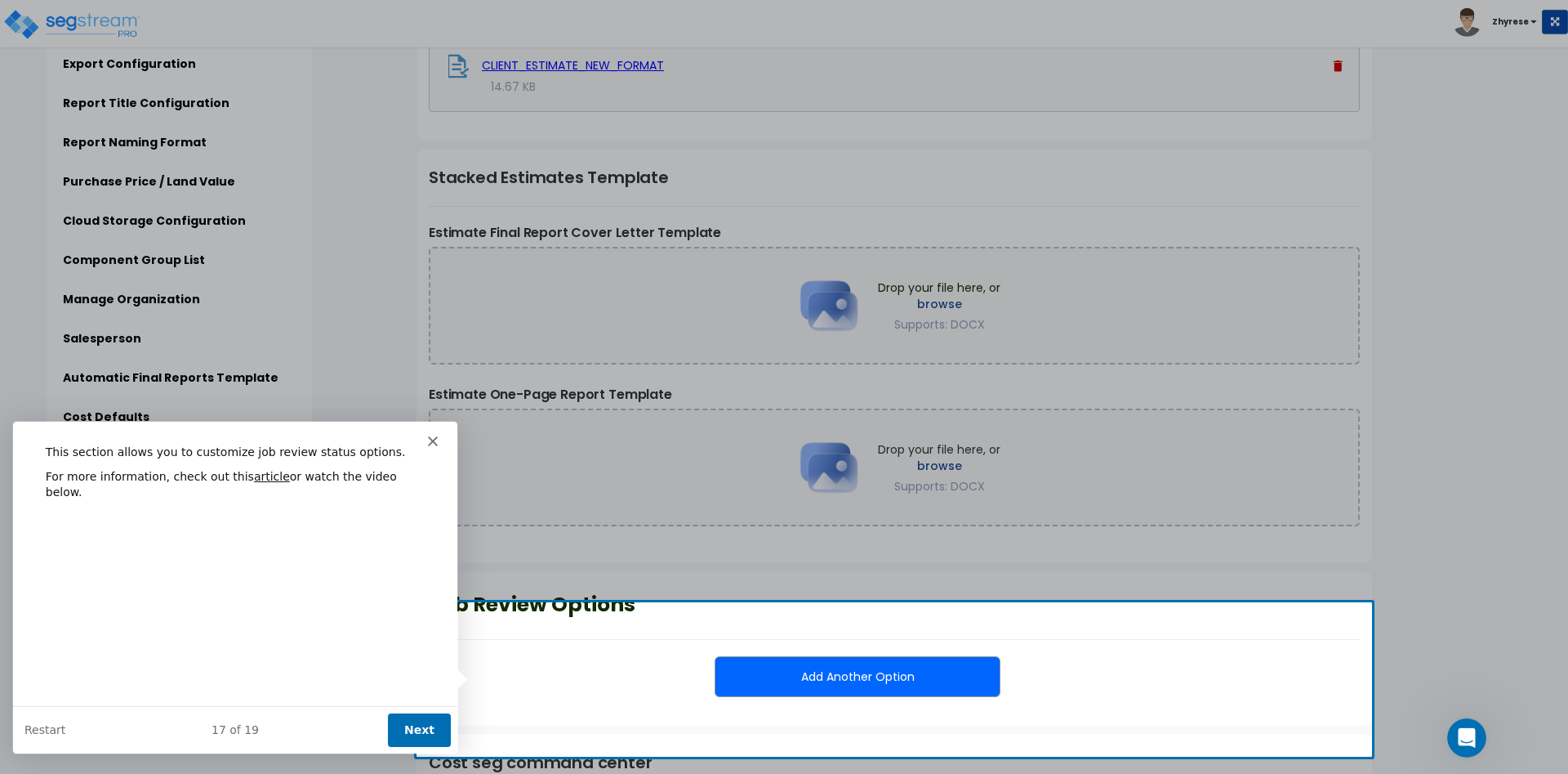
click at [411, 723] on button "Next" at bounding box center [418, 729] width 63 height 34
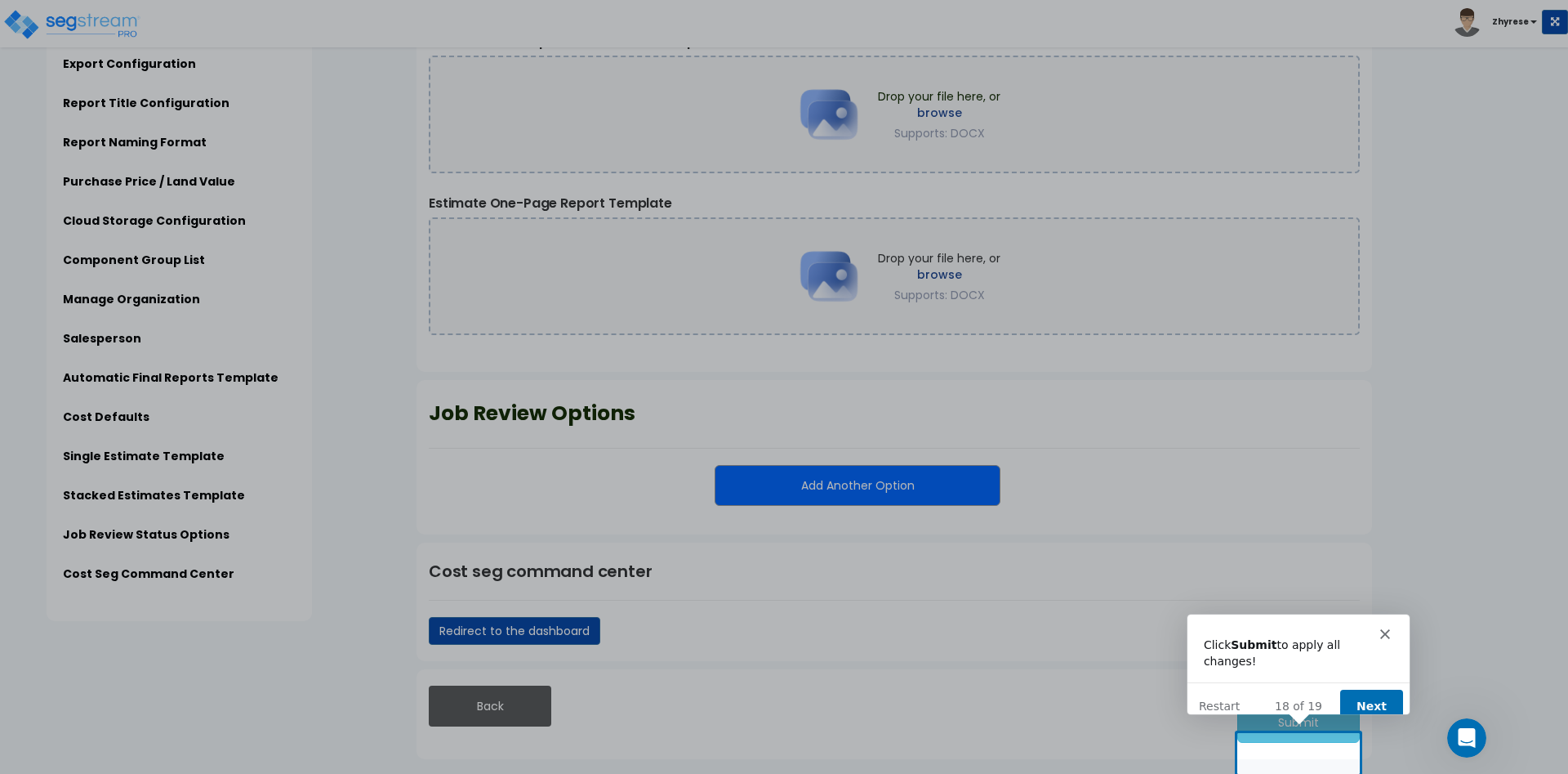
click at [1310, 729] on div "Product tour overlay" at bounding box center [784, 387] width 1568 height 774
drag, startPoint x: 1379, startPoint y: 681, endPoint x: 2642, endPoint y: 1206, distance: 1367.8
click at [1379, 689] on button "Next" at bounding box center [1371, 705] width 63 height 34
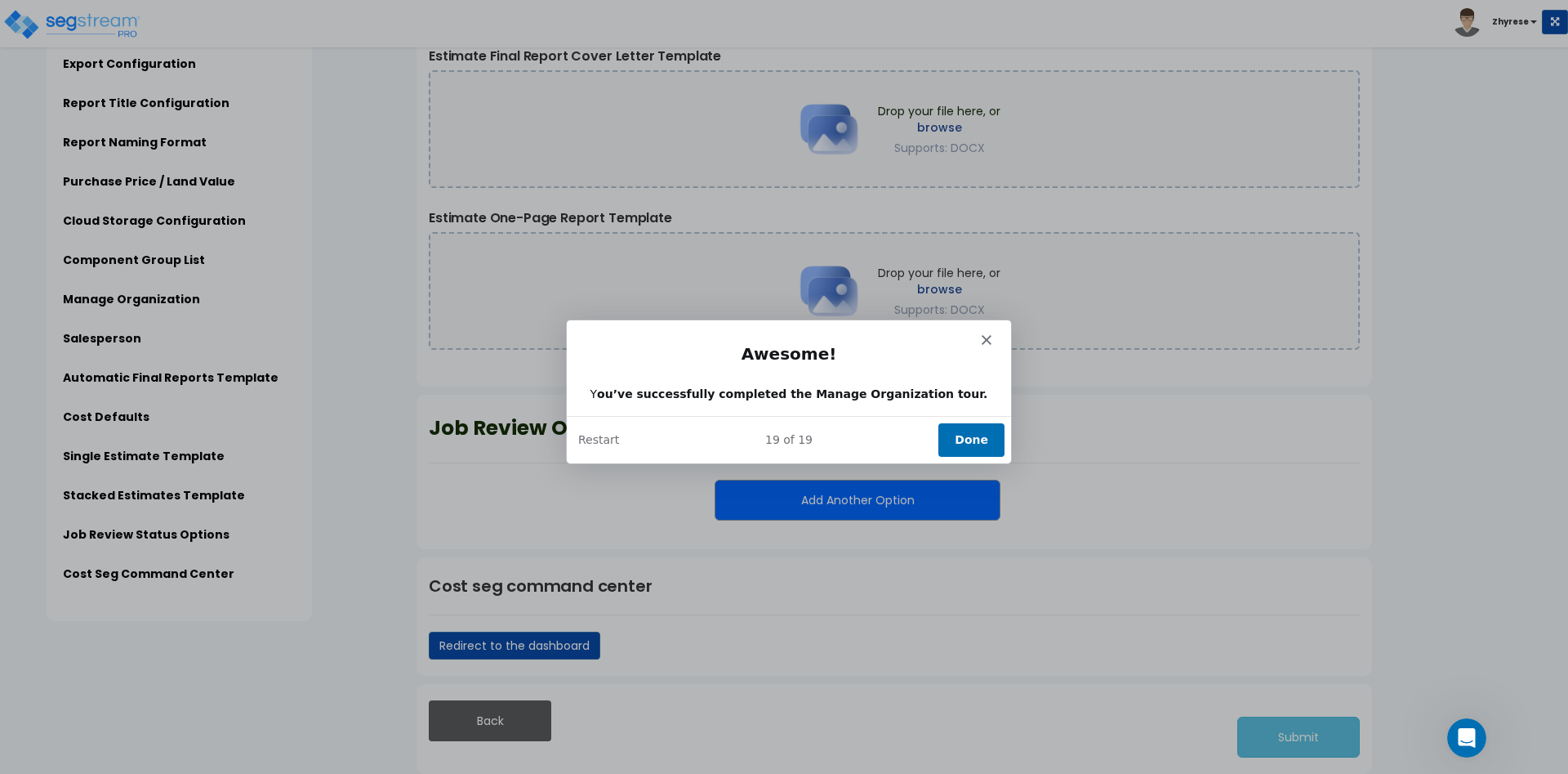
click at [976, 435] on button "Done" at bounding box center [971, 440] width 66 height 34
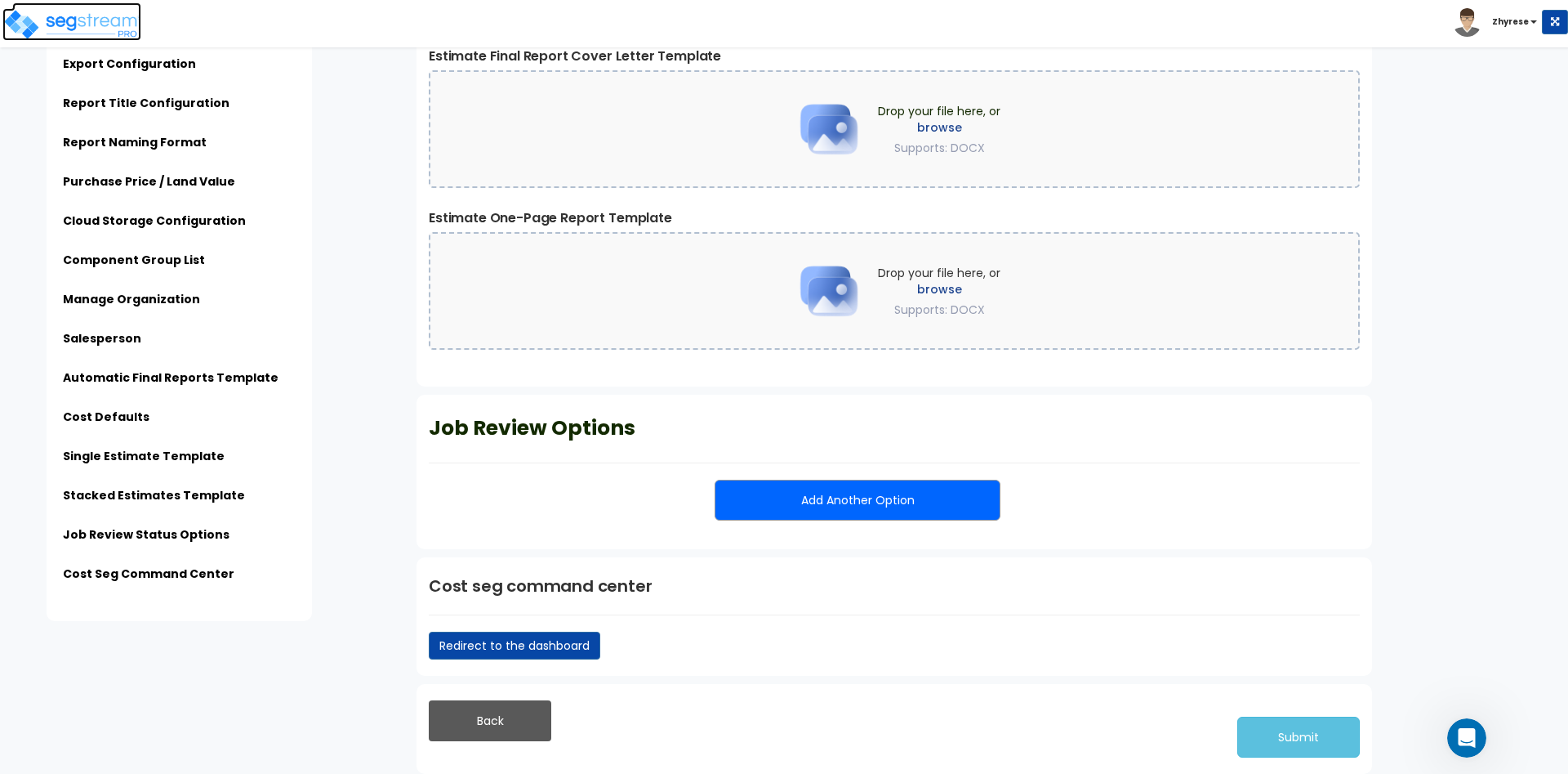
click at [70, 33] on img at bounding box center [72, 24] width 139 height 33
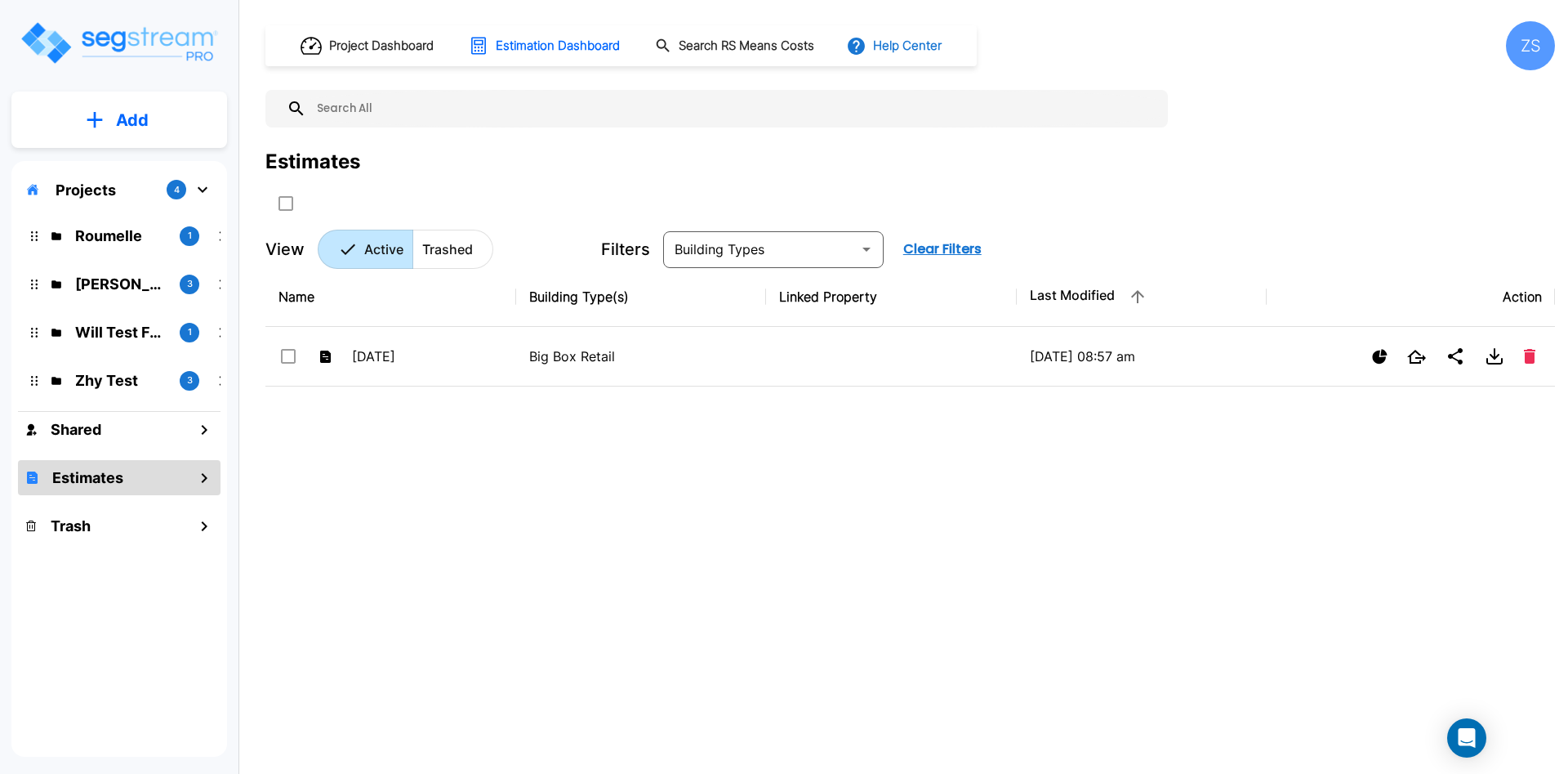
click at [948, 43] on button "Help Center" at bounding box center [896, 45] width 105 height 31
click at [953, 135] on li "Tours" at bounding box center [949, 148] width 158 height 29
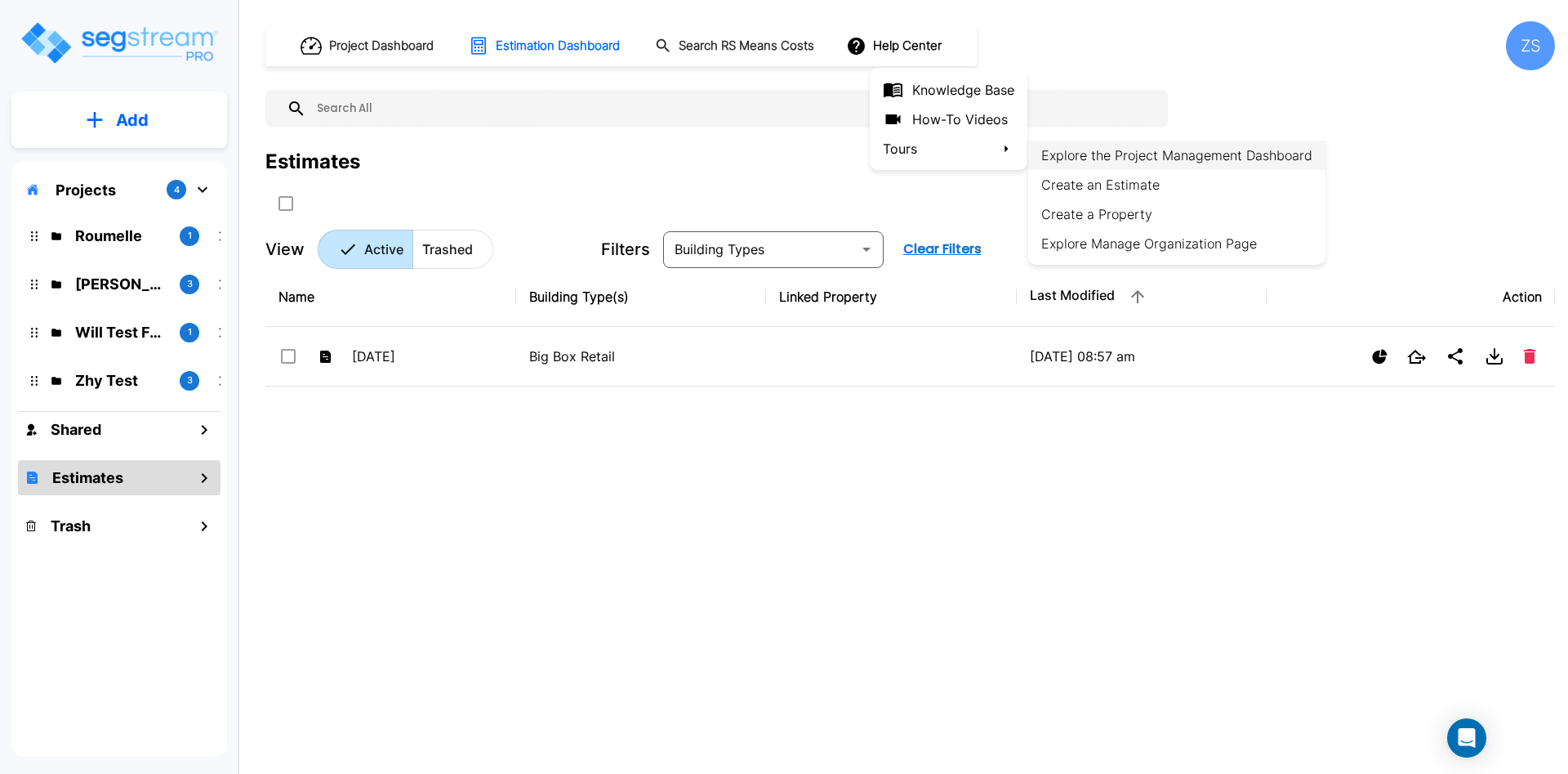
click at [1071, 159] on li "Explore the Project Management Dashboard" at bounding box center [1176, 155] width 298 height 29
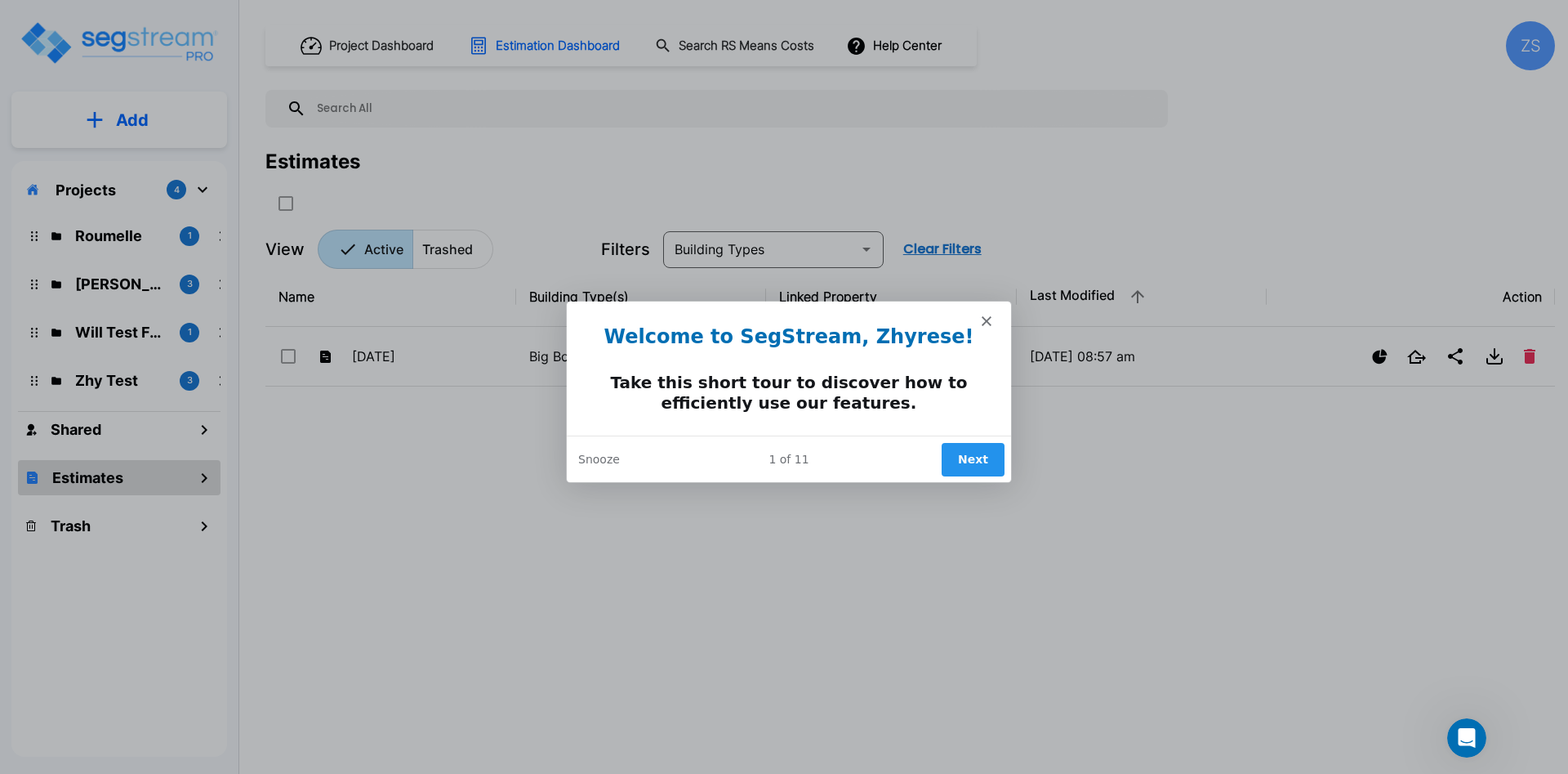
click at [984, 315] on span "Close" at bounding box center [986, 317] width 9 height 9
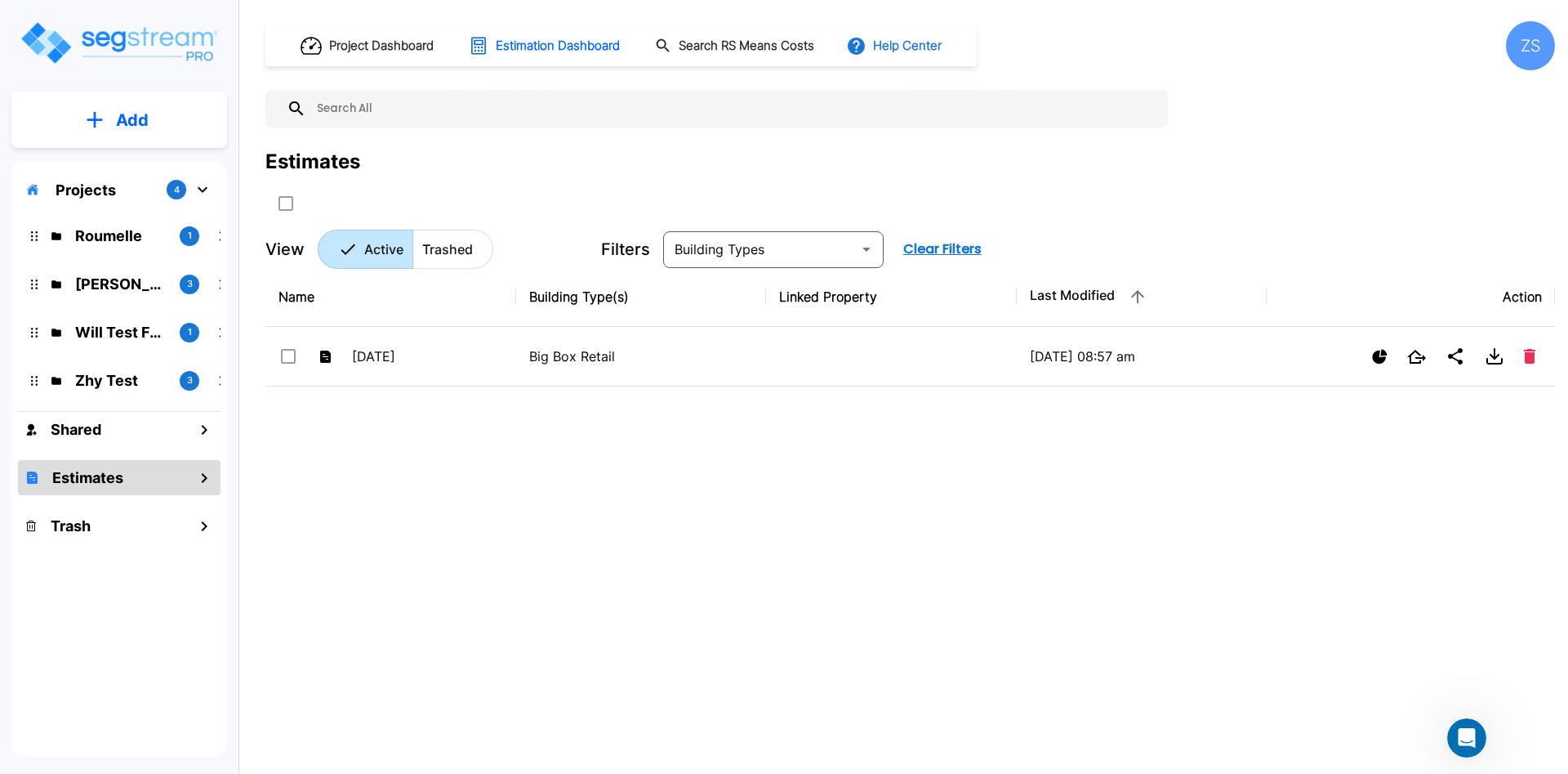
click at [922, 46] on button "Help Center" at bounding box center [896, 45] width 105 height 31
click at [936, 156] on li "Tours" at bounding box center [949, 148] width 158 height 29
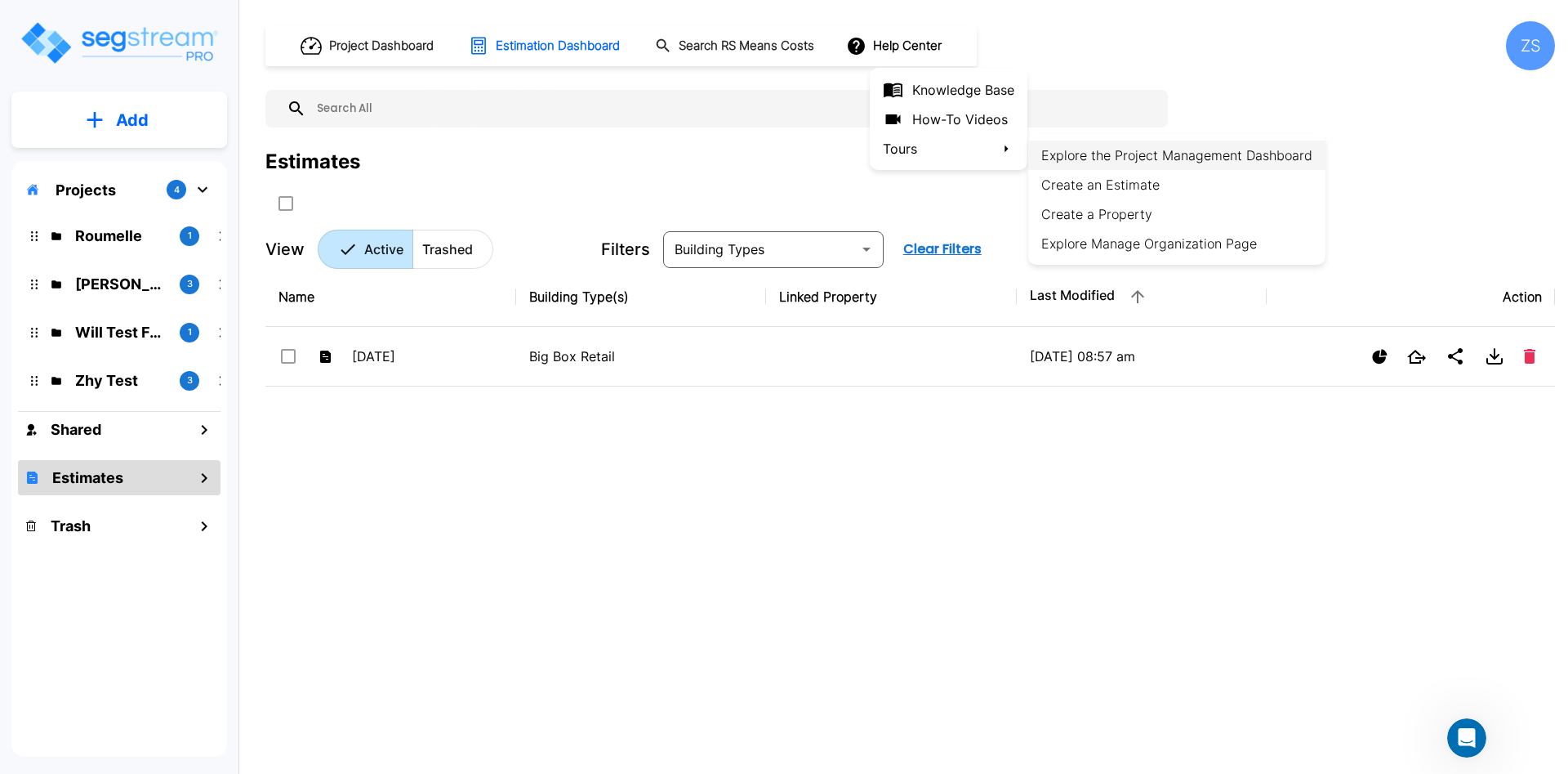
click at [1178, 151] on li "Explore the Project Management Dashboard" at bounding box center [1176, 155] width 298 height 29
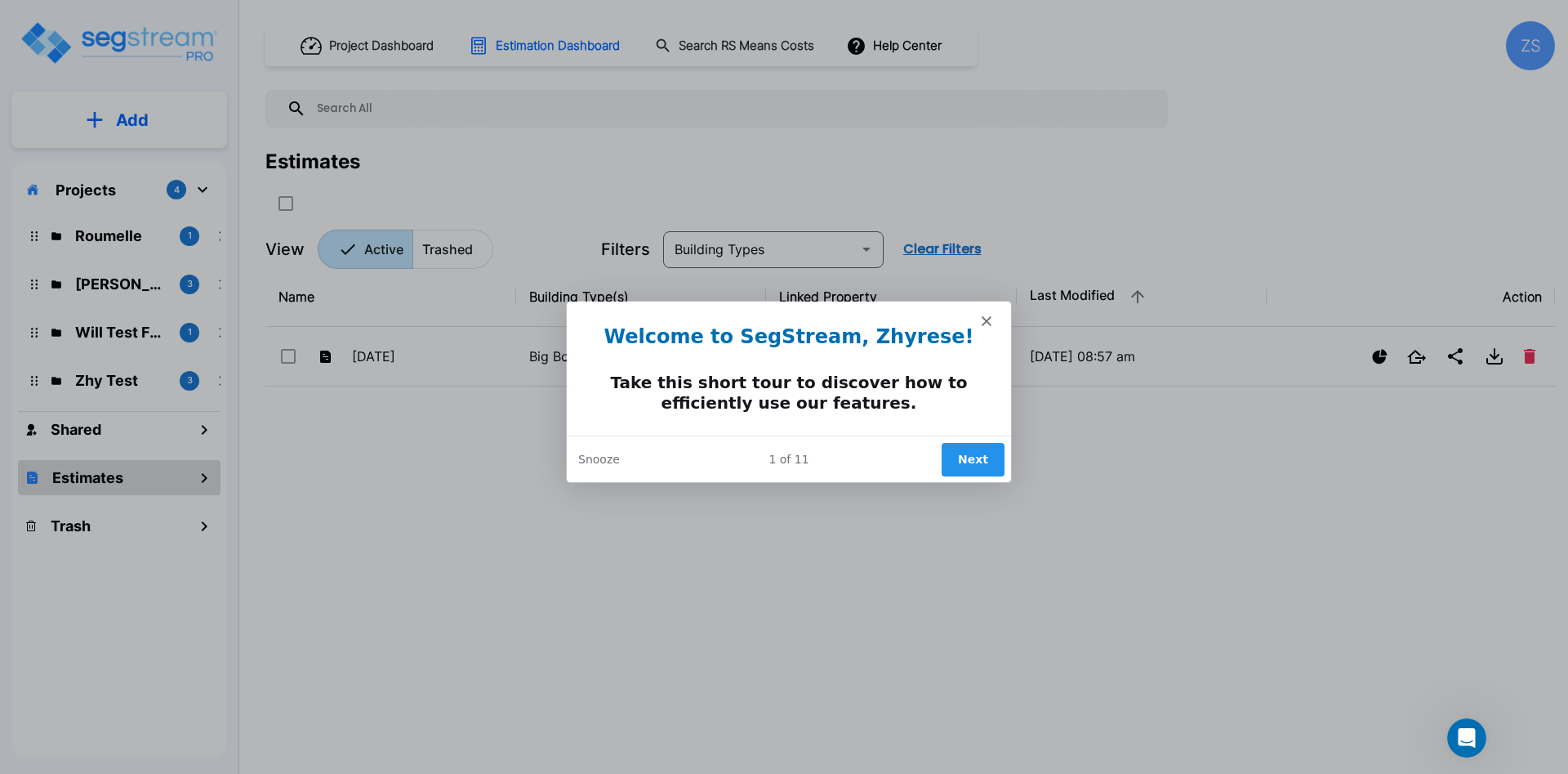
click at [964, 465] on button "Next" at bounding box center [972, 458] width 63 height 34
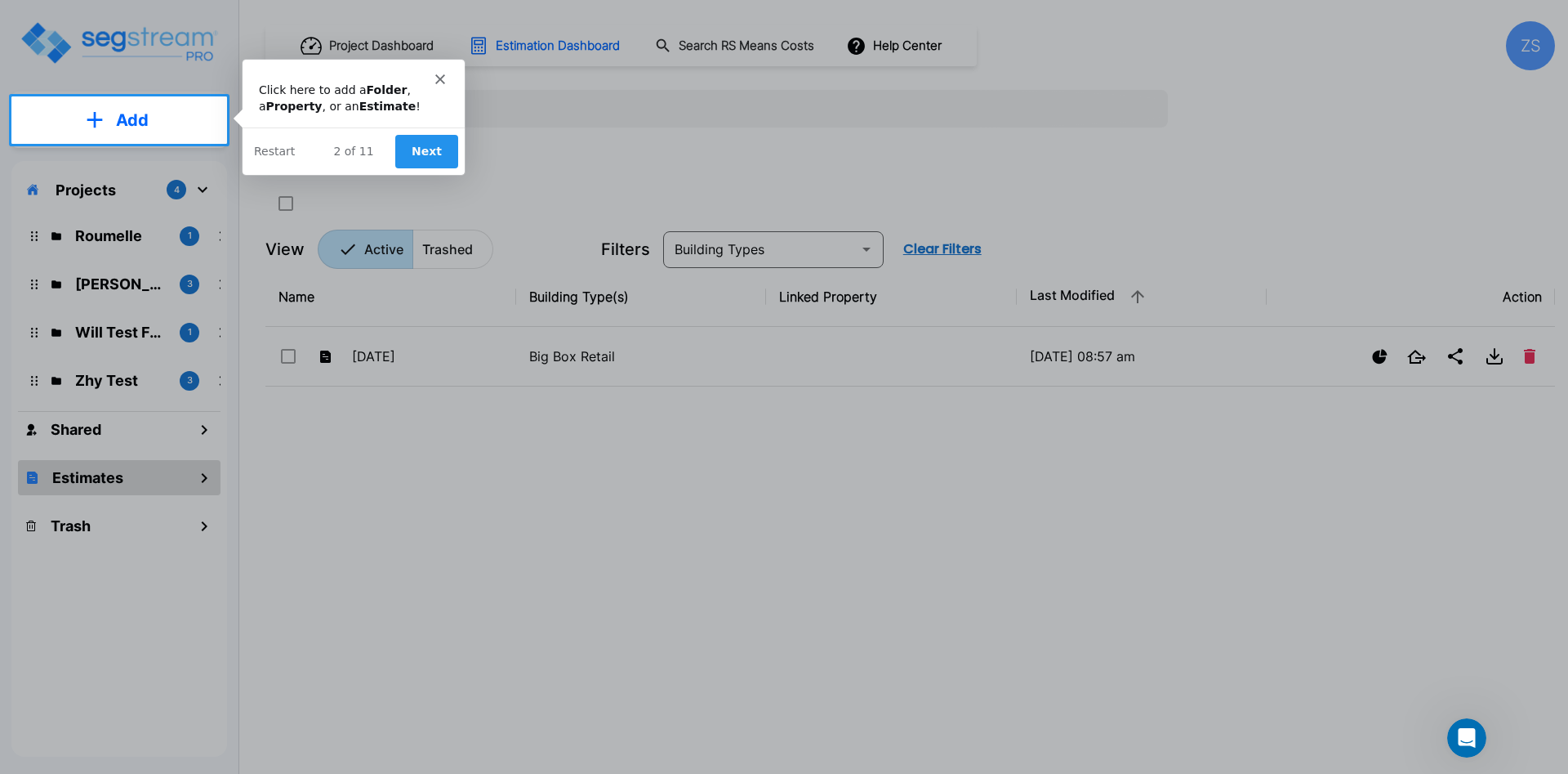
click at [438, 132] on div "2 of 11 Next Restart" at bounding box center [353, 150] width 223 height 47
click at [437, 162] on button "Next" at bounding box center [425, 151] width 63 height 34
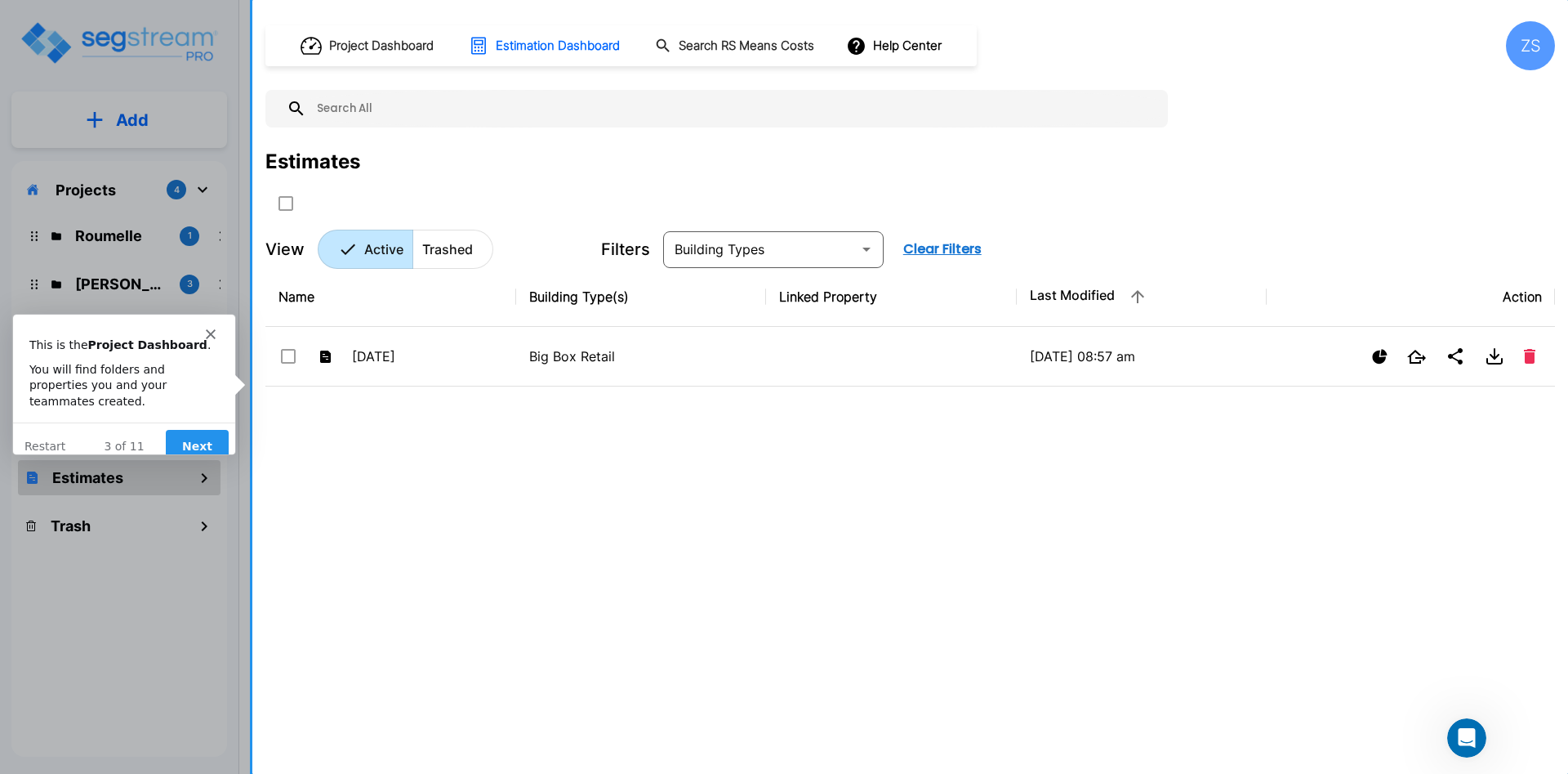
click at [219, 446] on button "Next" at bounding box center [196, 446] width 63 height 34
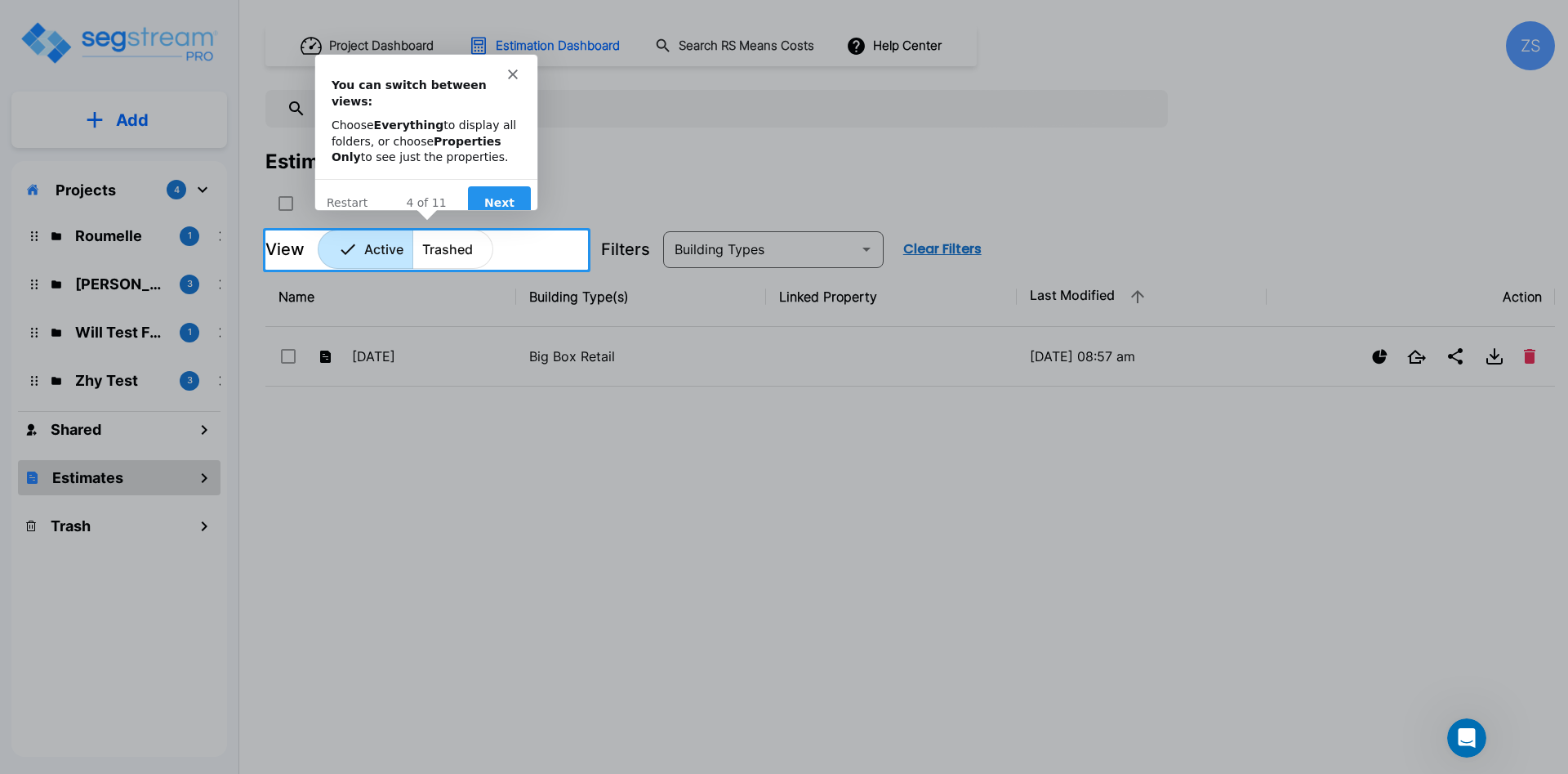
click at [499, 185] on button "Next" at bounding box center [499, 202] width 63 height 34
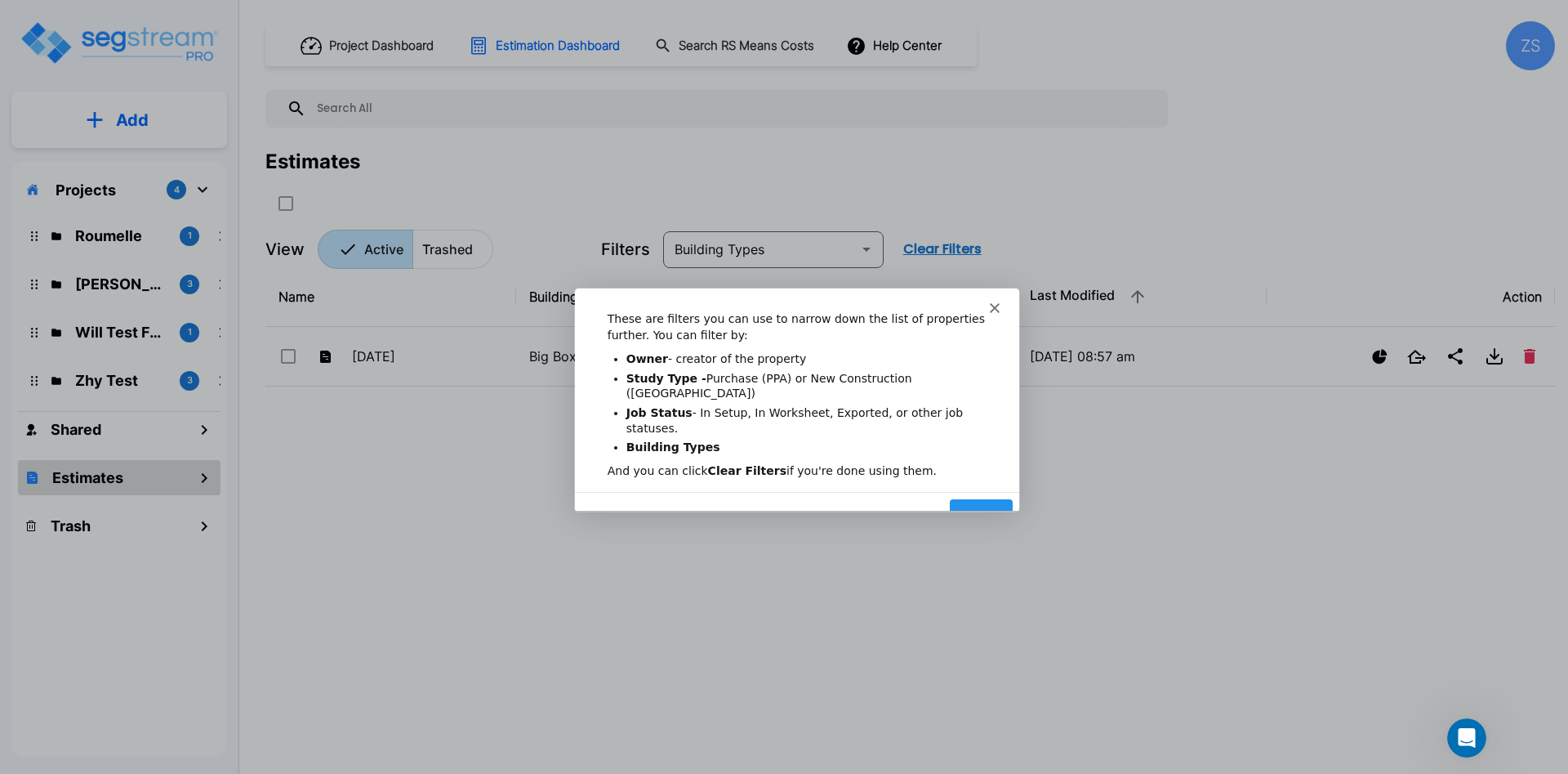
click at [986, 499] on button "Next" at bounding box center [980, 516] width 63 height 34
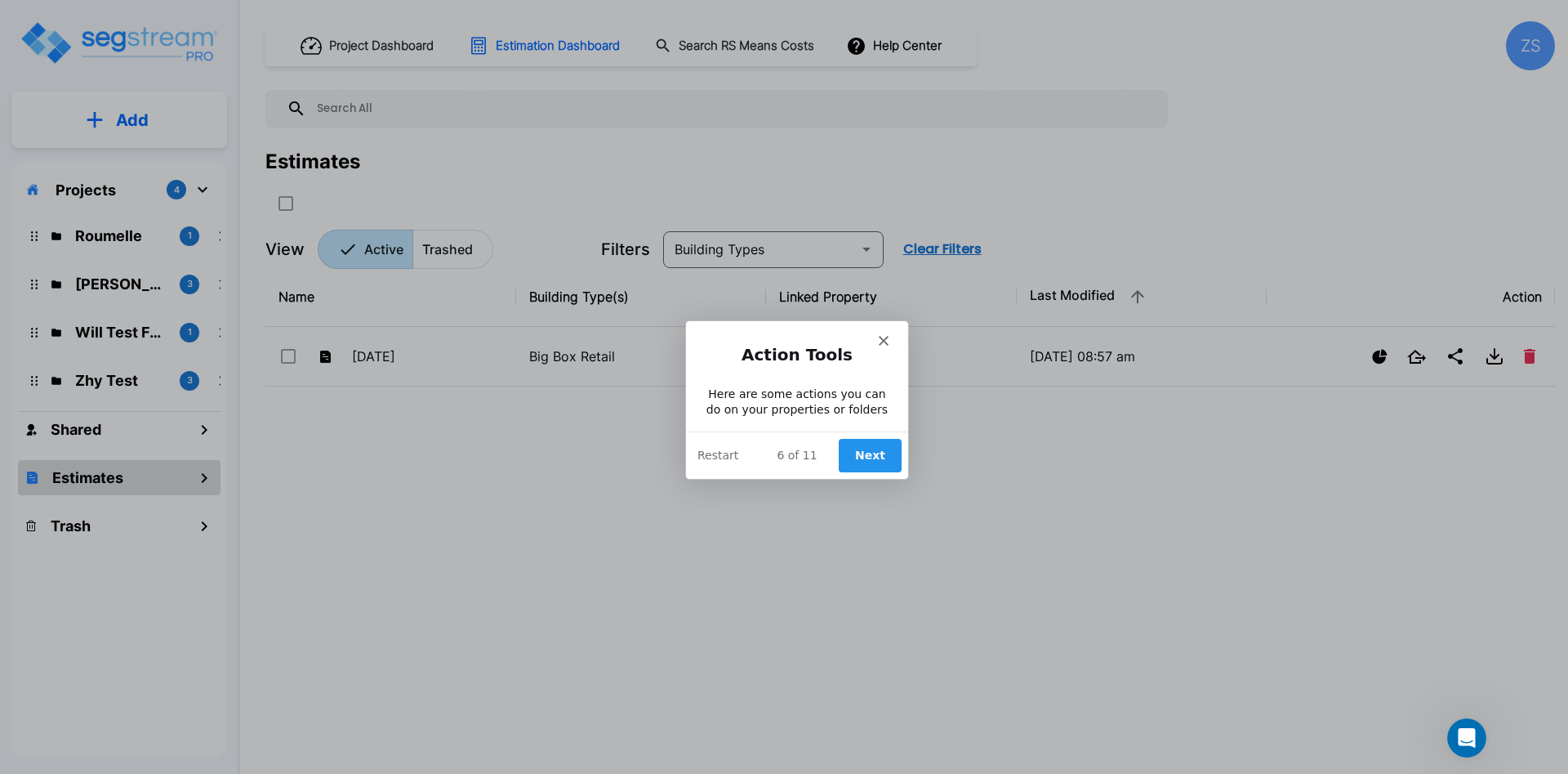
click at [857, 443] on button "Next" at bounding box center [869, 455] width 63 height 34
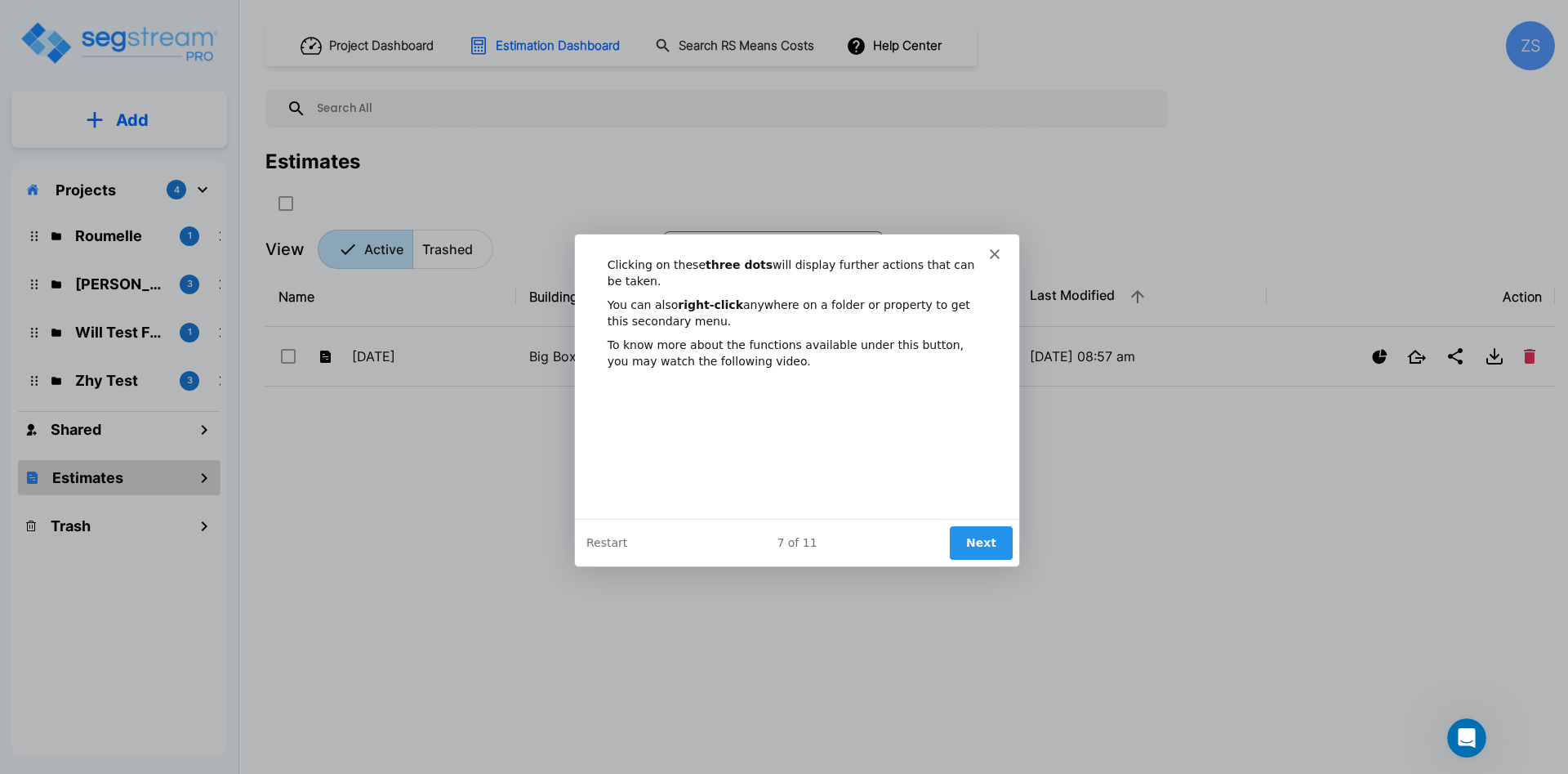
click at [978, 550] on button "Next" at bounding box center [980, 542] width 63 height 34
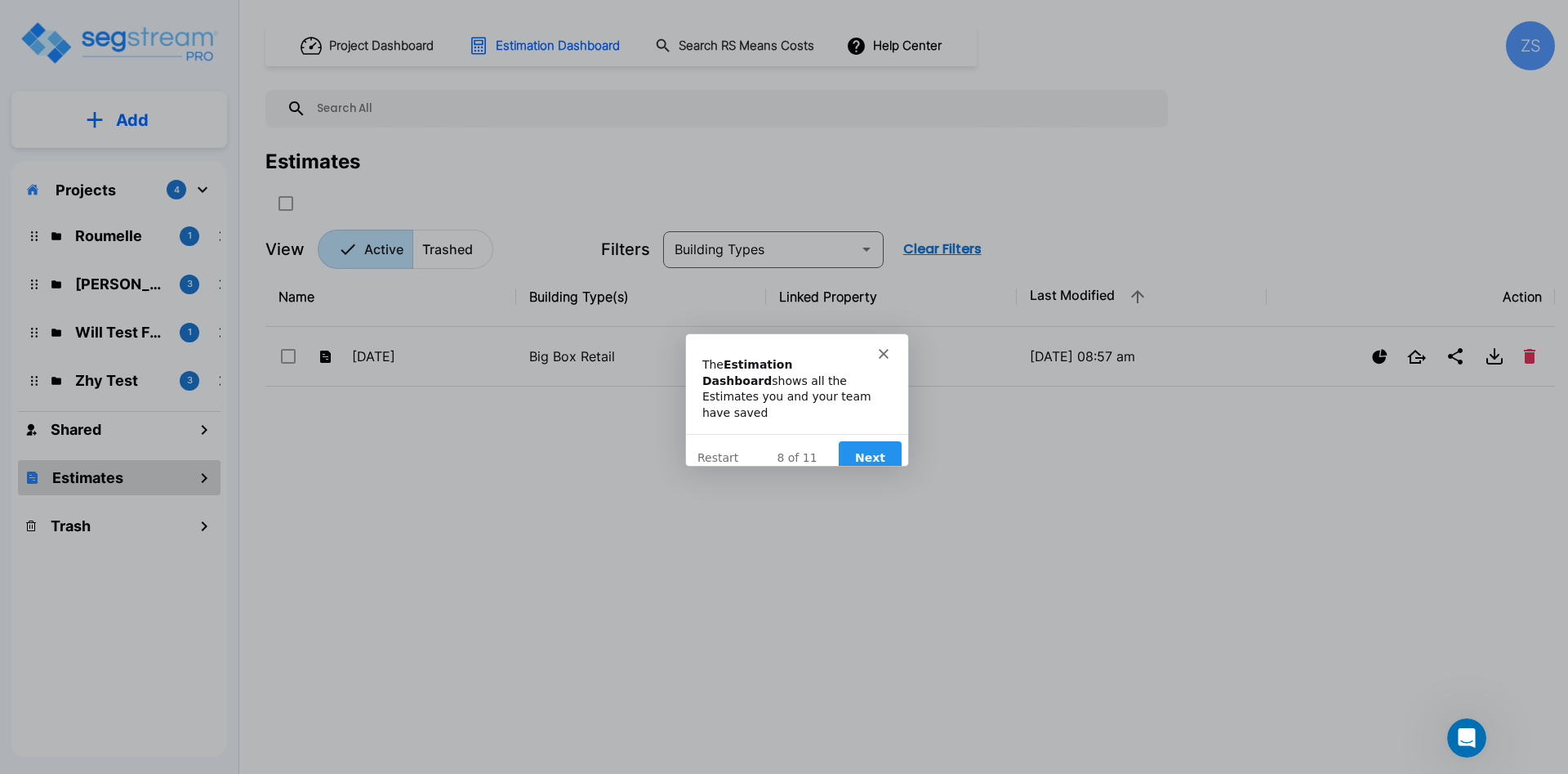
click at [873, 444] on button "Next" at bounding box center [869, 457] width 63 height 34
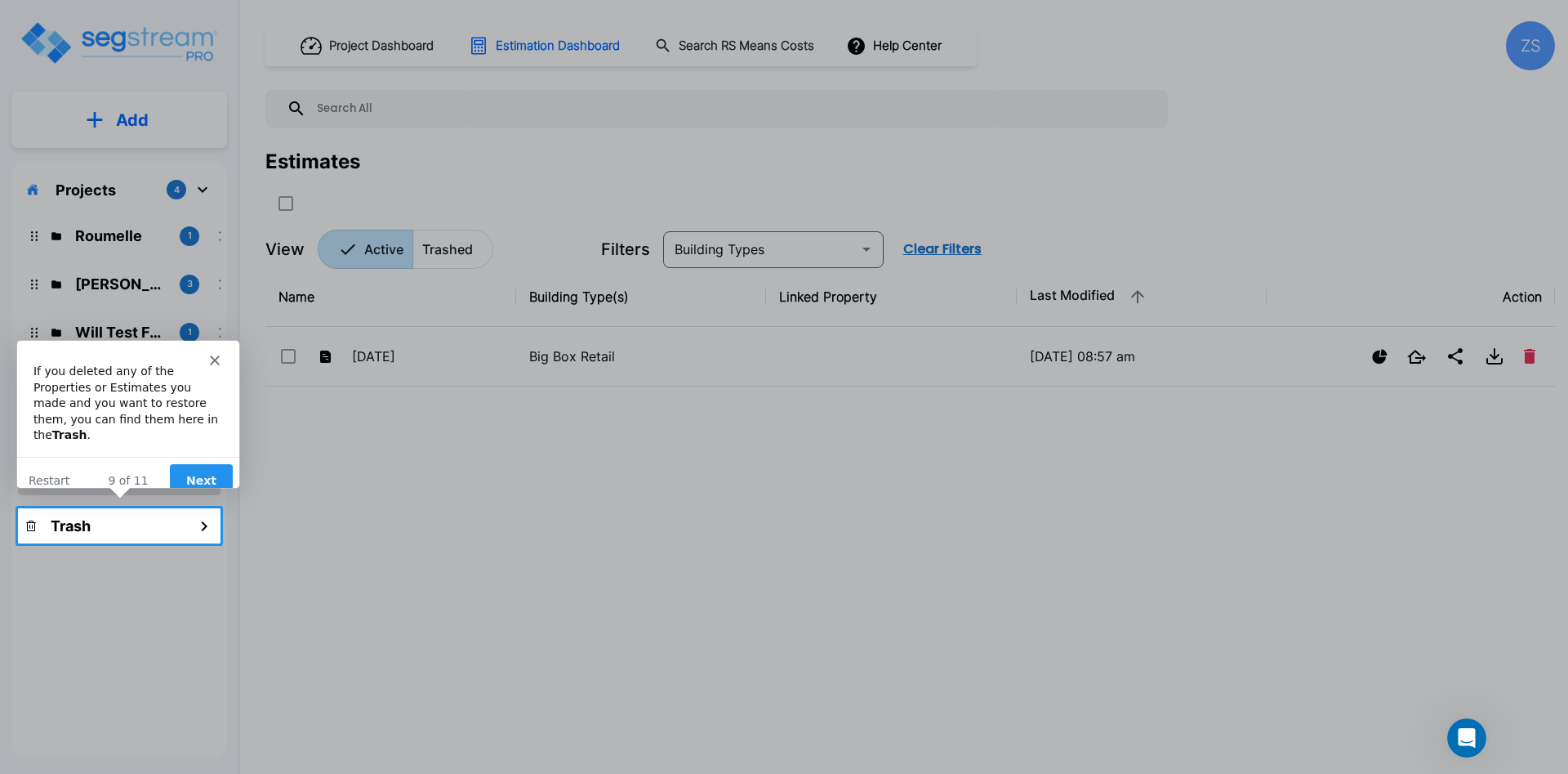
click at [216, 482] on div "9 of 11 Next Restart" at bounding box center [127, 479] width 223 height 47
click at [208, 468] on button "Next" at bounding box center [200, 480] width 63 height 34
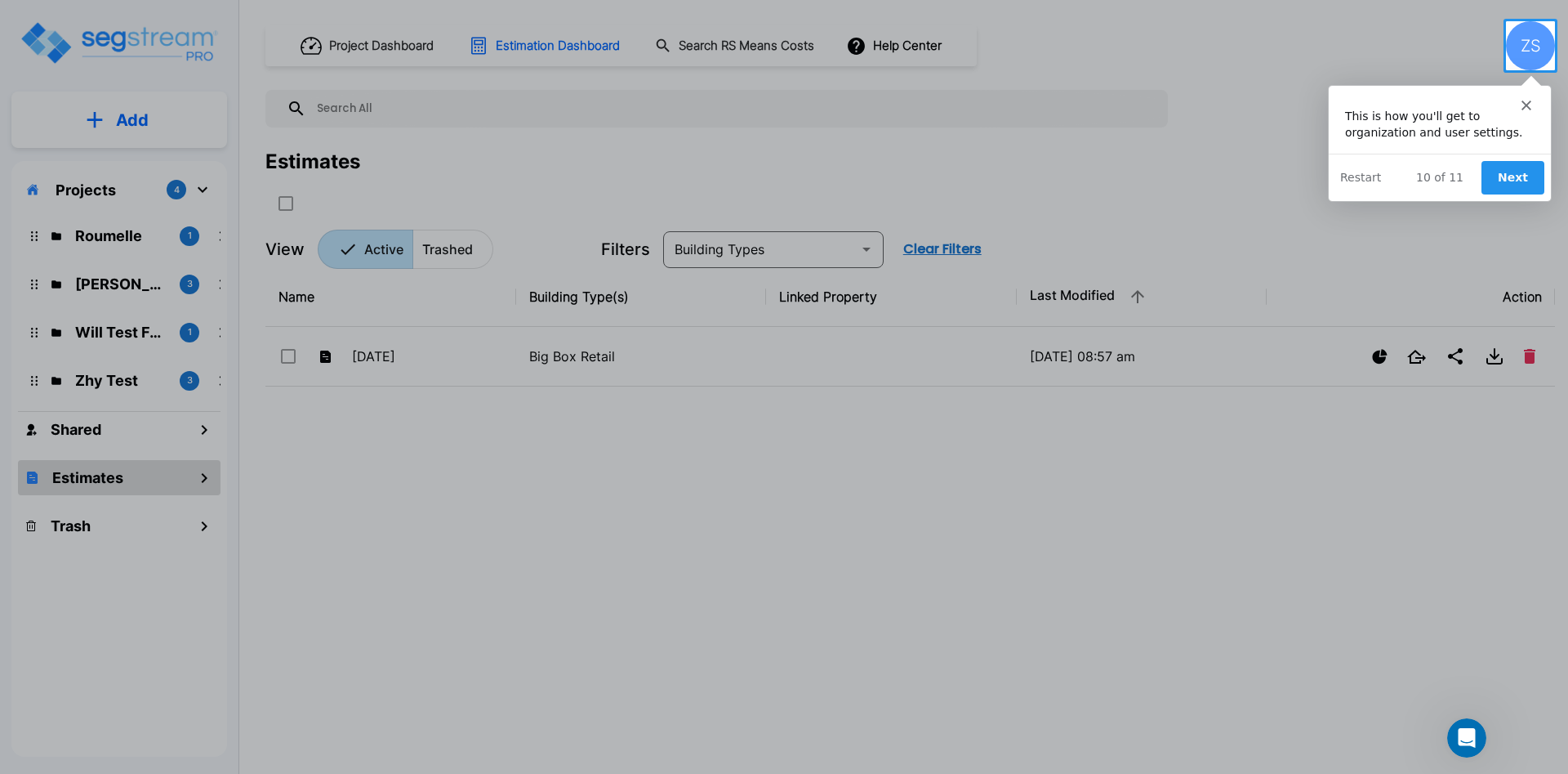
click at [1514, 186] on button "Next" at bounding box center [1512, 178] width 63 height 34
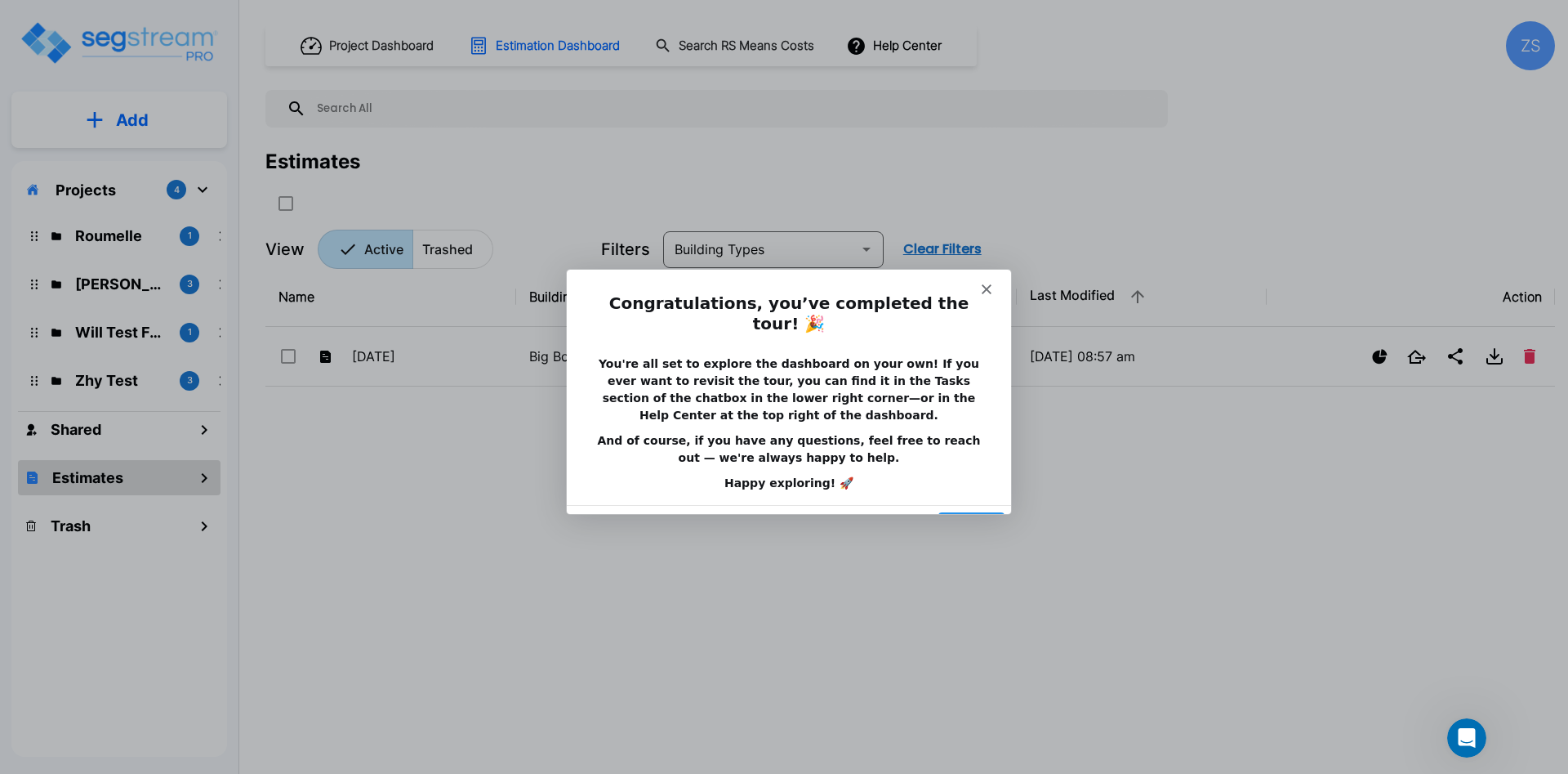
click at [968, 511] on button "Done" at bounding box center [971, 528] width 66 height 34
